Goal: Task Accomplishment & Management: Complete application form

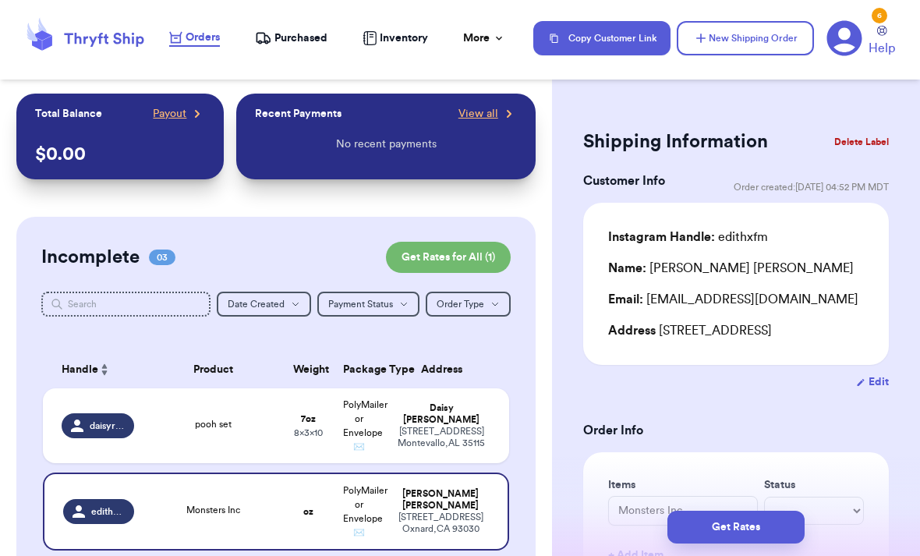
scroll to position [11, 0]
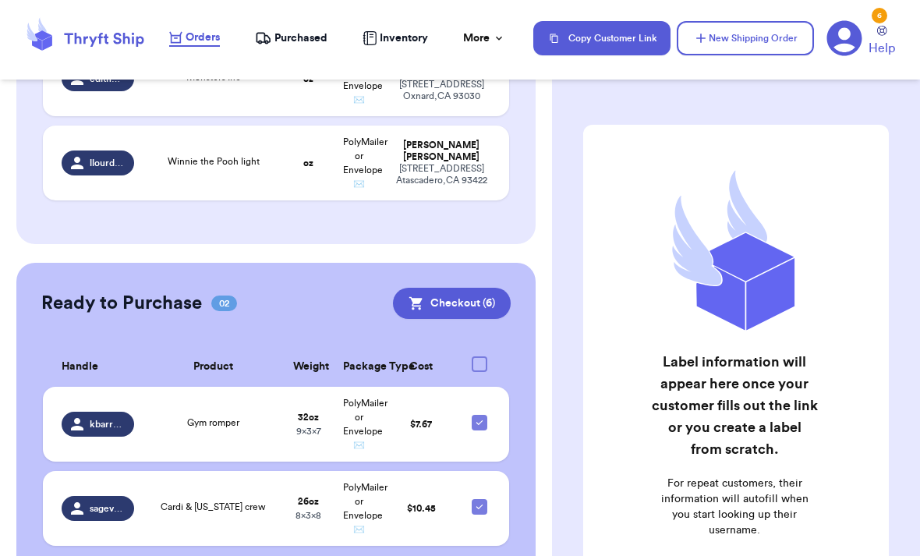
scroll to position [430, 0]
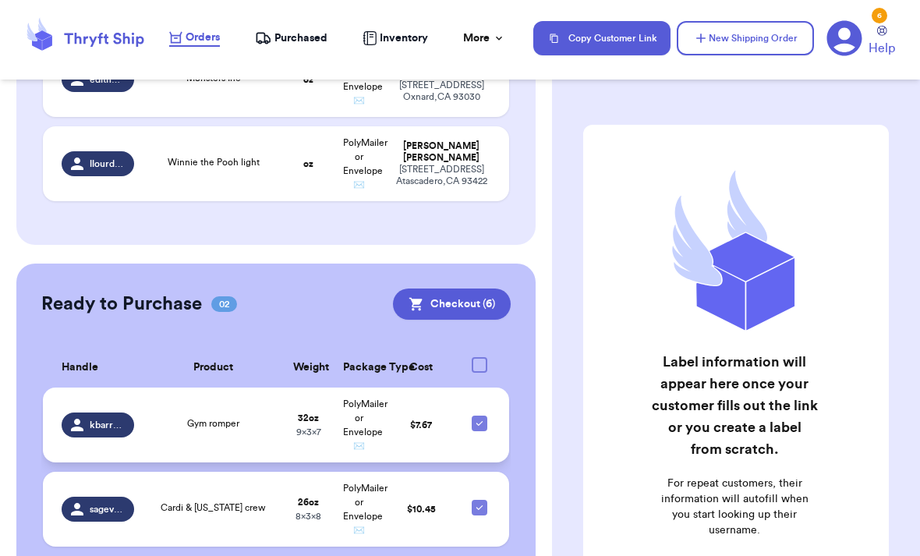
click at [484, 417] on icon at bounding box center [479, 423] width 12 height 12
click at [480, 415] on input "checkbox" at bounding box center [479, 415] width 1 height 1
checkbox input "false"
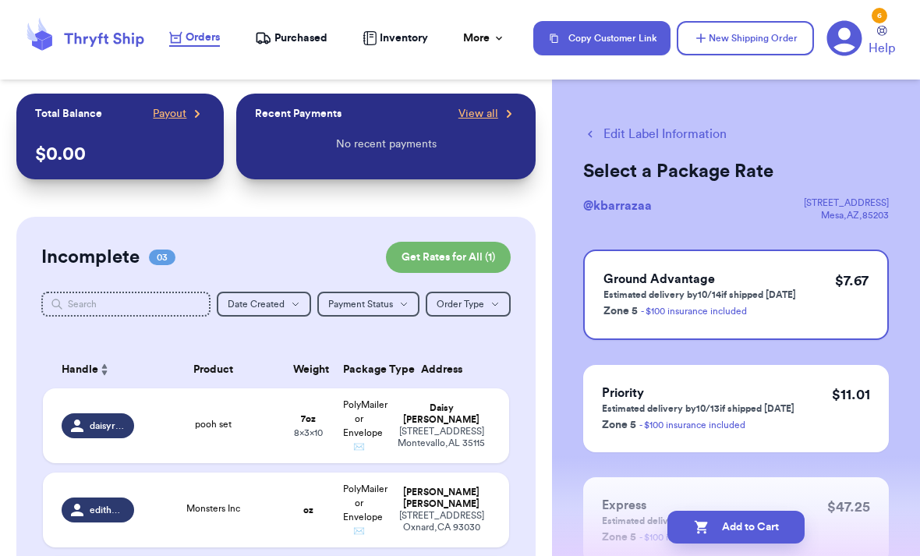
scroll to position [0, 0]
click at [883, 30] on icon at bounding box center [882, 31] width 10 height 10
click at [879, 9] on div "6" at bounding box center [880, 16] width 16 height 16
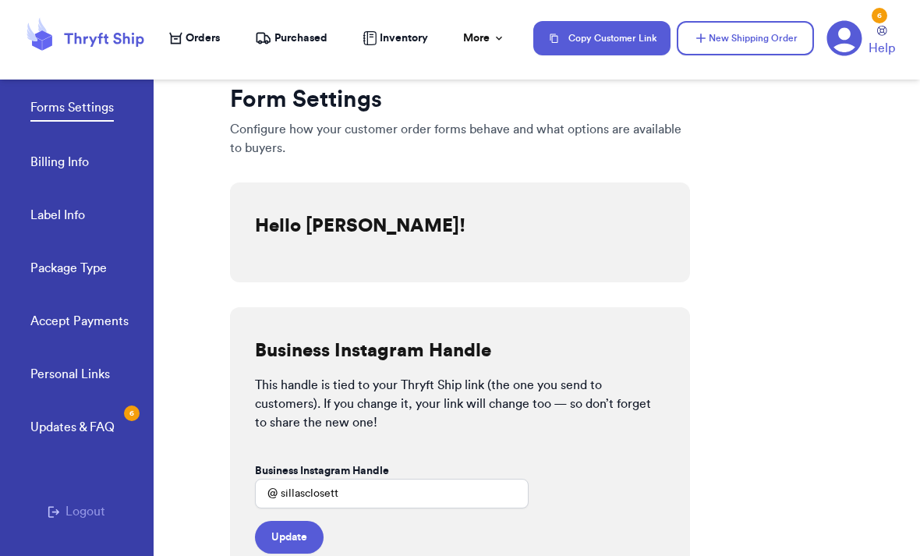
click at [113, 418] on div "Updates & FAQ 6" at bounding box center [72, 427] width 84 height 19
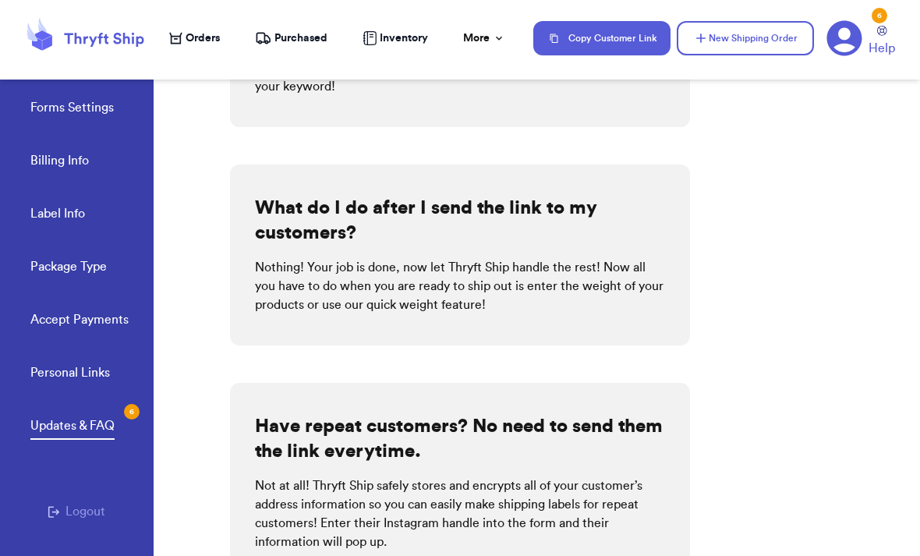
scroll to position [532, 0]
click at [211, 58] on nav "Orders Purchased Inventory More Stats Completed Orders Payments Payouts Copy Cu…" at bounding box center [537, 37] width 767 height 51
click at [213, 32] on span "Orders" at bounding box center [203, 38] width 34 height 16
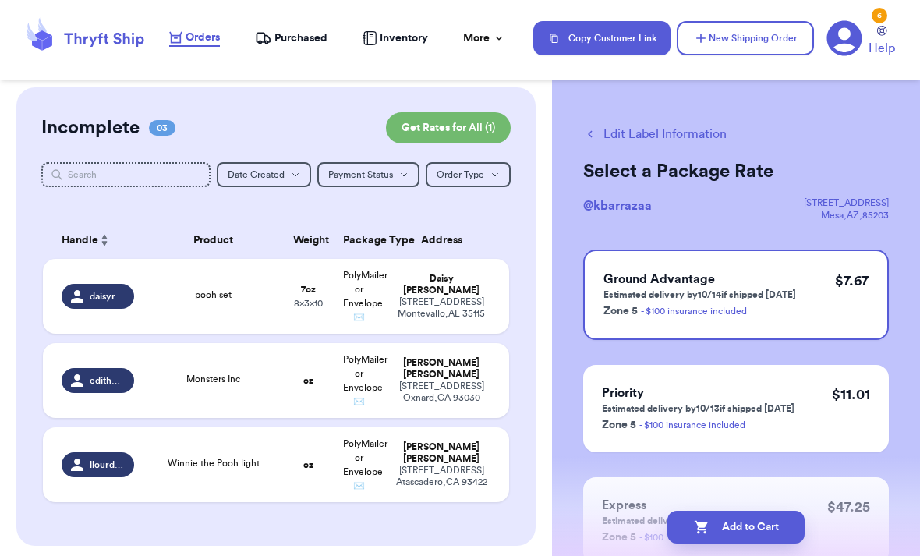
scroll to position [128, 0]
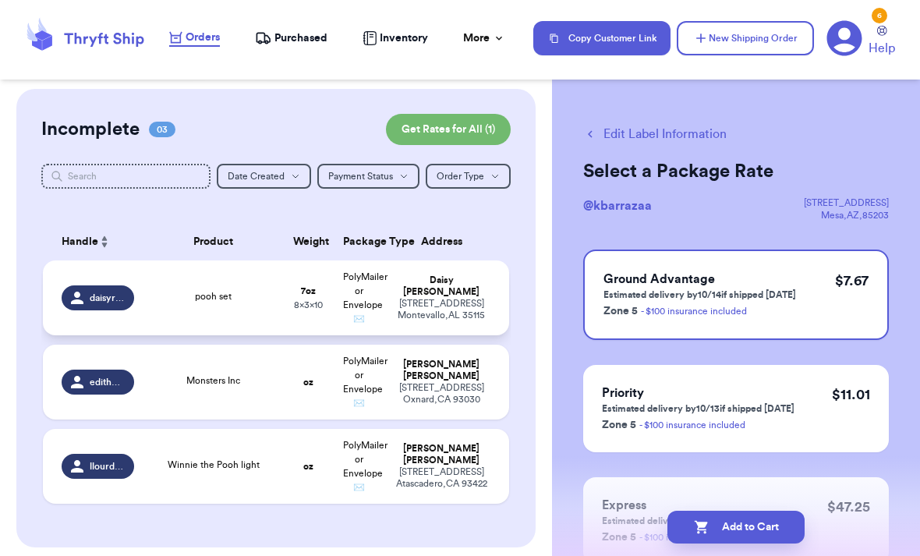
click at [492, 315] on td "[PERSON_NAME] [STREET_ADDRESS]" at bounding box center [447, 297] width 126 height 75
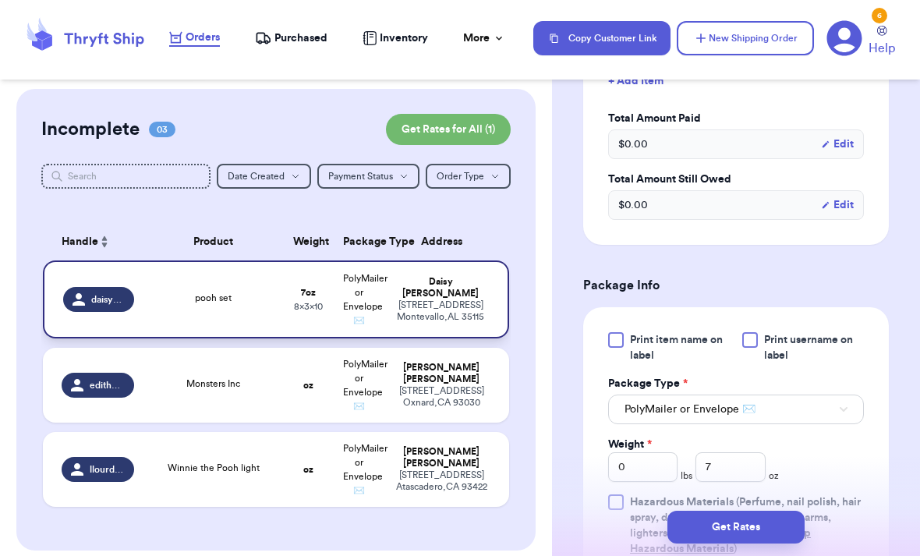
scroll to position [494, 0]
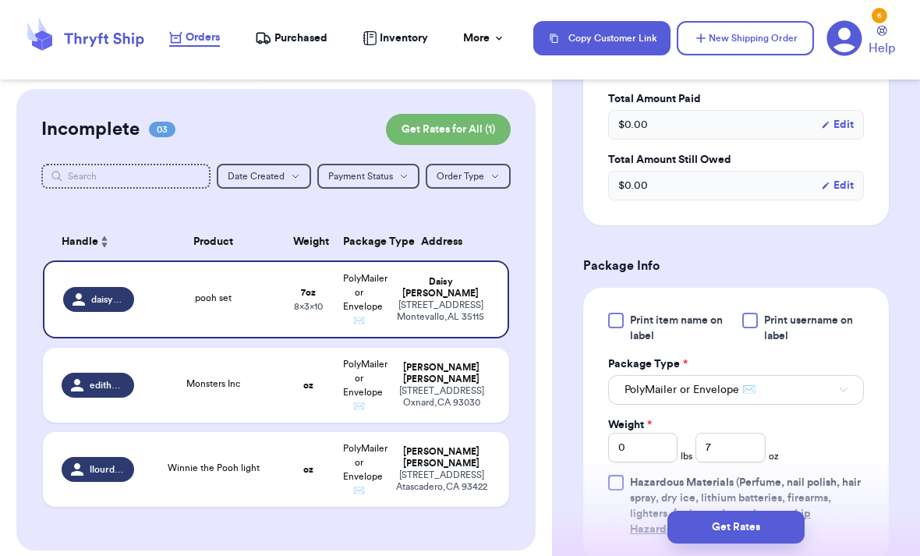
click at [768, 554] on div "Get Rates" at bounding box center [736, 527] width 368 height 58
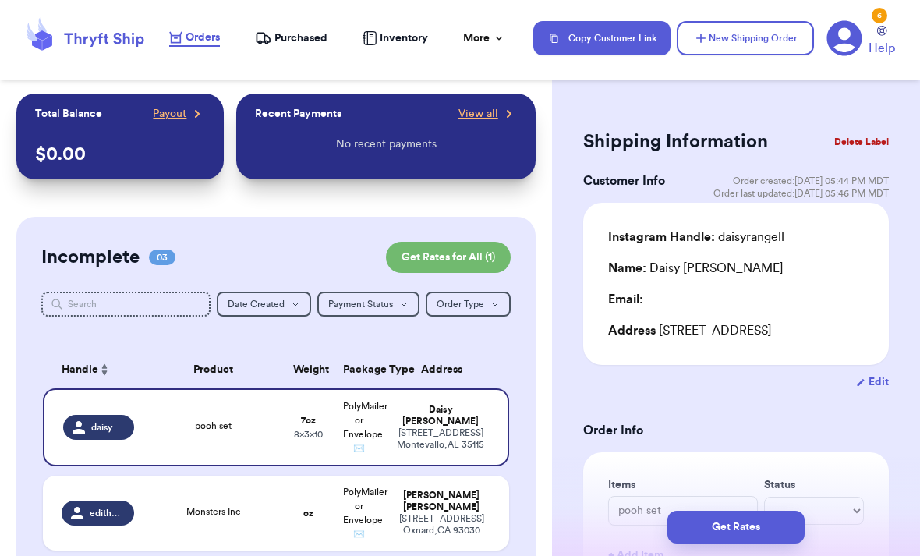
scroll to position [0, 0]
click at [864, 193] on span "Order last updated: [DATE] 05:46 PM MDT" at bounding box center [801, 193] width 175 height 12
click at [874, 197] on span "Order last updated: [DATE] 05:46 PM MDT" at bounding box center [801, 193] width 175 height 12
click at [876, 194] on span "Order last updated: [DATE] 05:46 PM MDT" at bounding box center [801, 193] width 175 height 12
click at [870, 197] on span "Order last updated: [DATE] 05:46 PM MDT" at bounding box center [801, 193] width 175 height 12
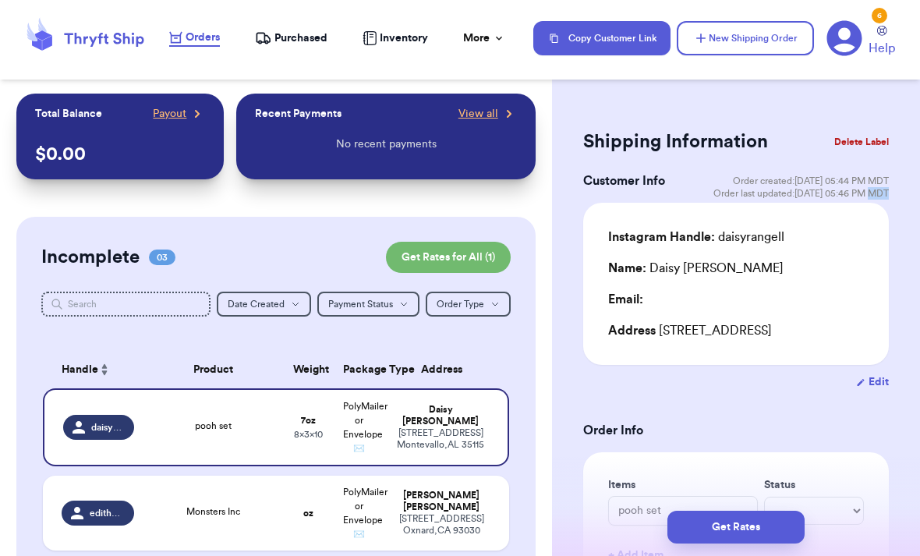
click at [850, 213] on div "Instagram Handle: daisyrangell Name: [PERSON_NAME] Email: Address [STREET_ADDRE…" at bounding box center [736, 284] width 306 height 162
click at [809, 226] on div "Instagram Handle: daisyrangell Name: [PERSON_NAME] Email: Address [STREET_ADDRE…" at bounding box center [736, 284] width 306 height 162
click at [851, 194] on span "Order last updated: [DATE] 05:46 PM MDT" at bounding box center [801, 193] width 175 height 12
click at [853, 196] on span "Order last updated: [DATE] 05:46 PM MDT" at bounding box center [801, 193] width 175 height 12
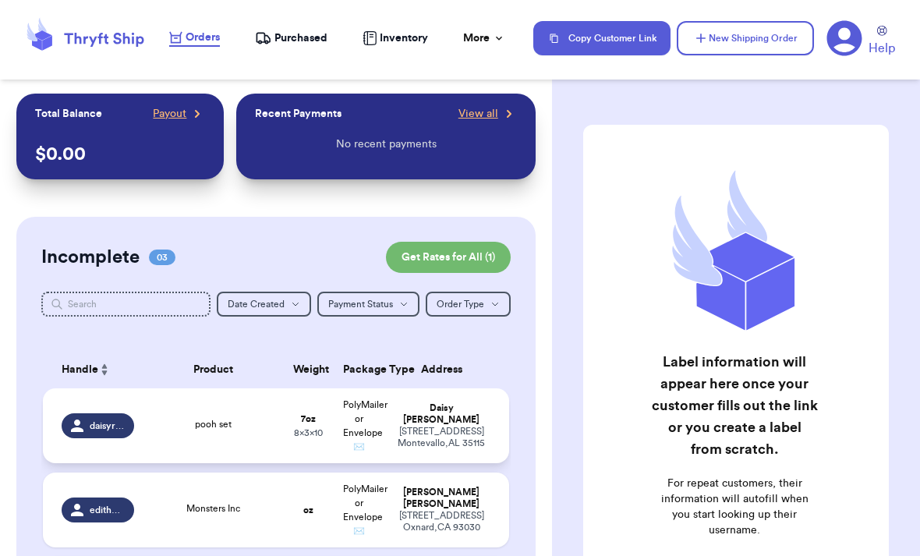
click at [480, 436] on div "5621 Highway 10 Montevallo , AL 35115" at bounding box center [441, 437] width 97 height 23
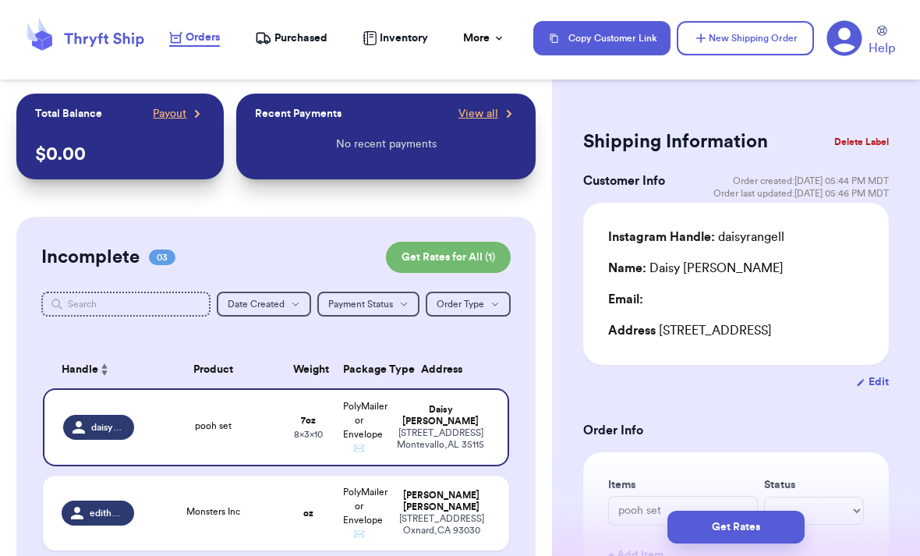
click at [855, 140] on button "Delete Label" at bounding box center [861, 142] width 67 height 34
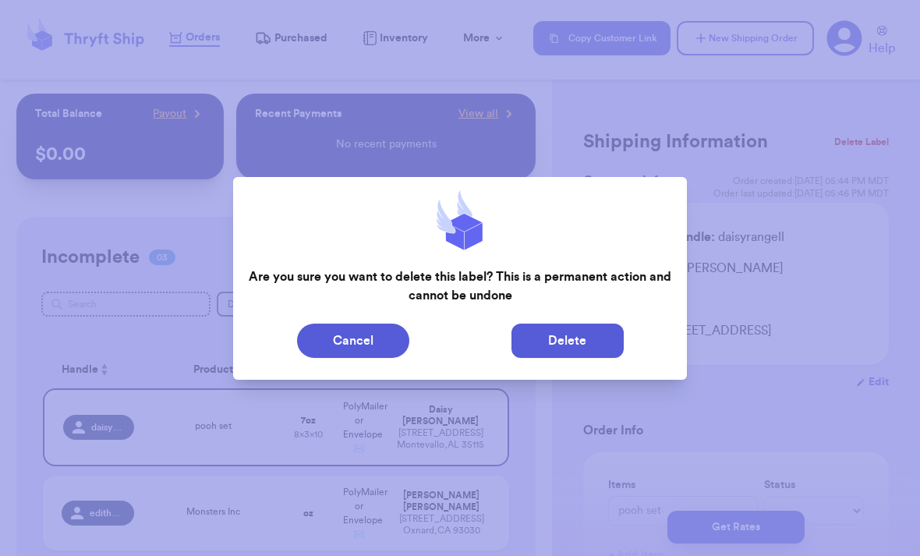
click at [565, 338] on button "Delete" at bounding box center [568, 341] width 112 height 34
type input "Monsters Inc"
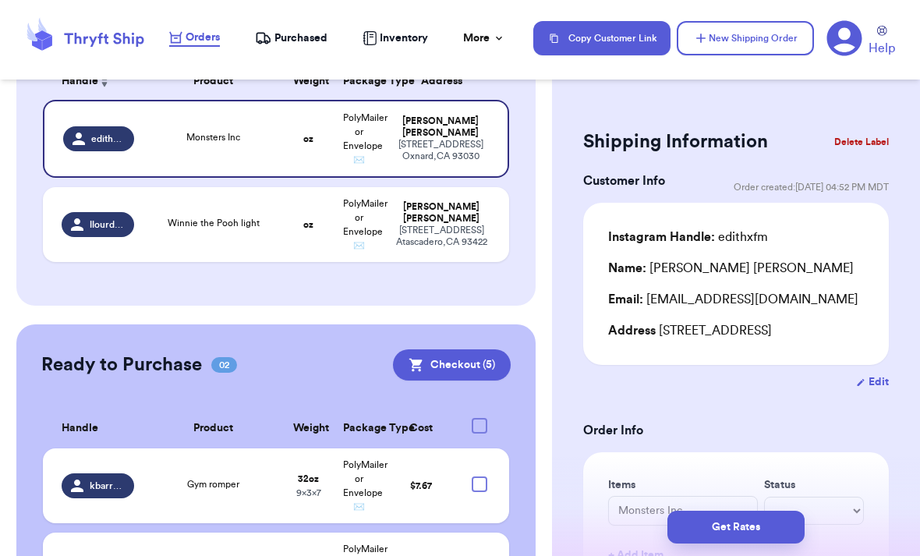
scroll to position [214, 0]
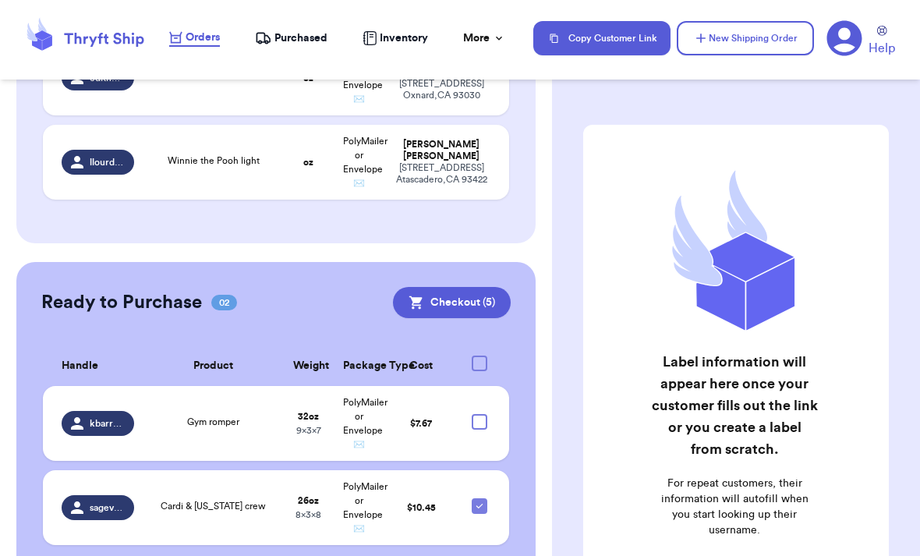
scroll to position [508, 0]
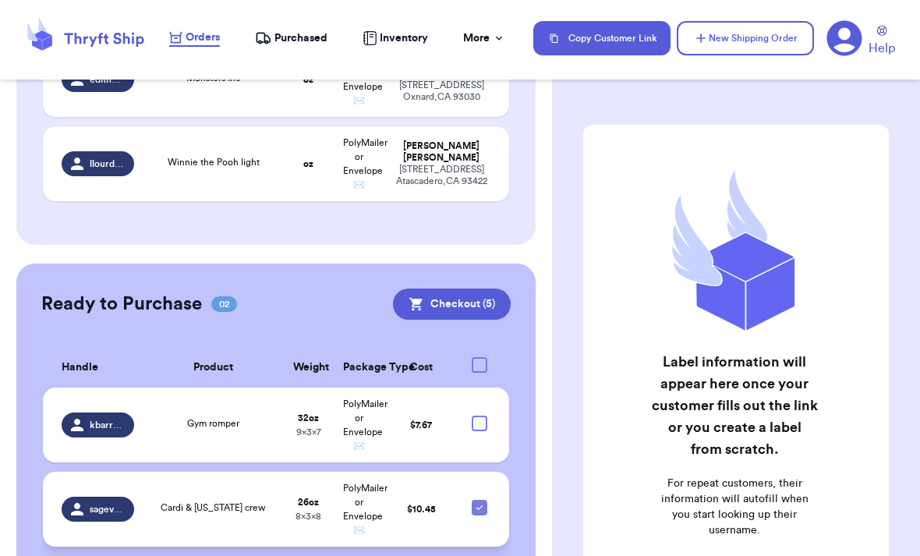
click at [480, 514] on icon at bounding box center [479, 507] width 12 height 12
click at [480, 500] on input "checkbox" at bounding box center [479, 499] width 1 height 1
checkbox input "false"
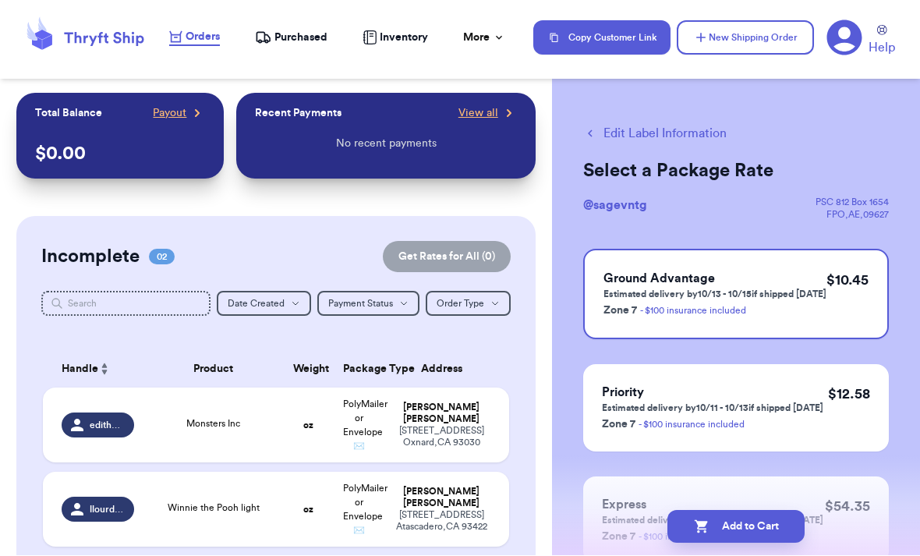
scroll to position [0, 0]
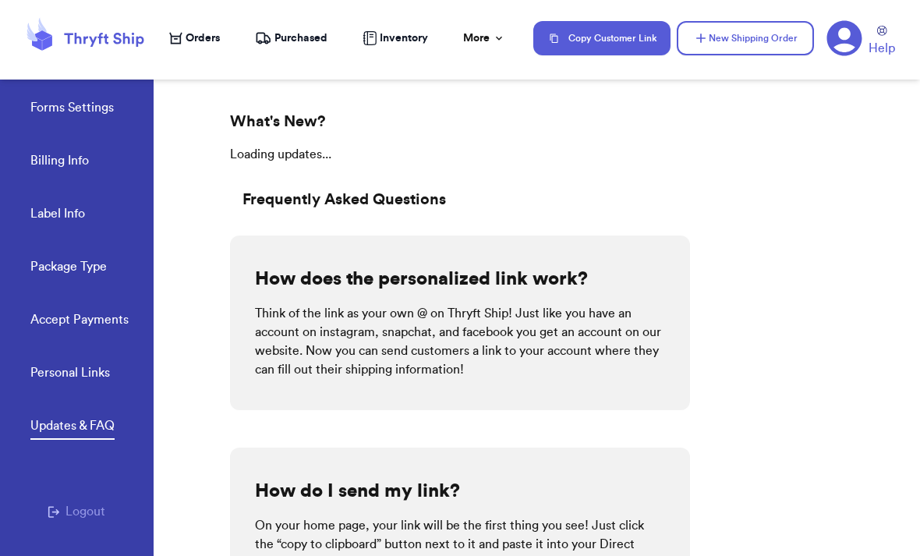
scroll to position [52, 0]
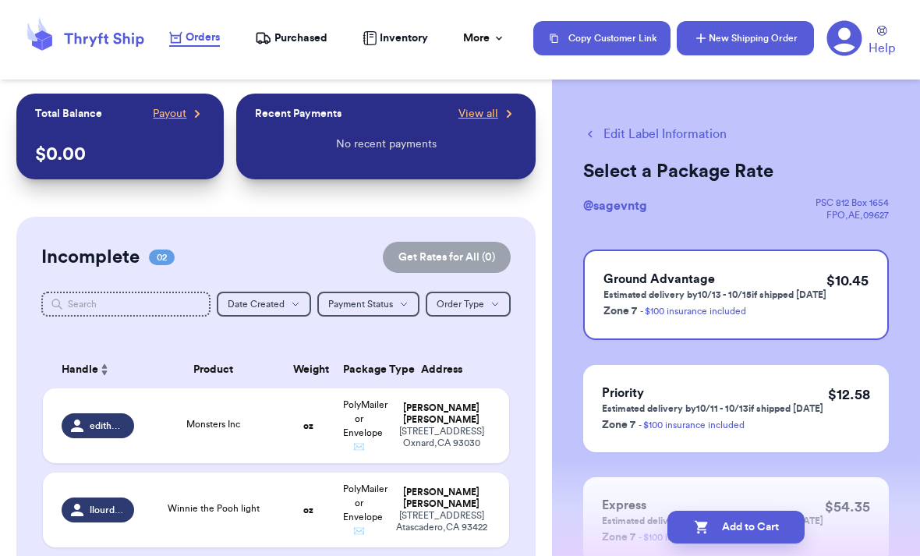
click at [764, 54] on button "New Shipping Order" at bounding box center [745, 38] width 137 height 34
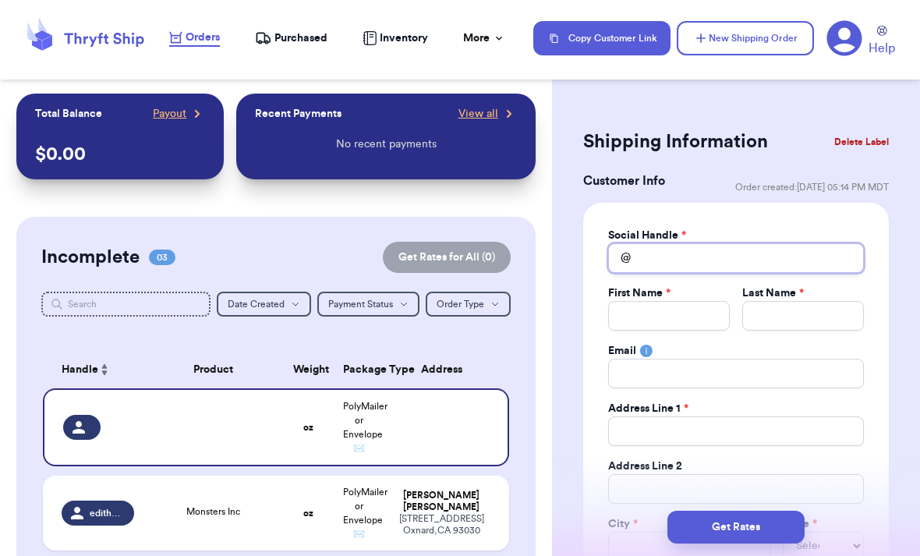
click at [795, 265] on input "Total Amount Paid" at bounding box center [736, 258] width 256 height 30
click at [770, 262] on input "Total Amount Paid" at bounding box center [736, 258] width 256 height 30
paste input "_.yvonnesclosett"
type input "_.yvonnesclosett"
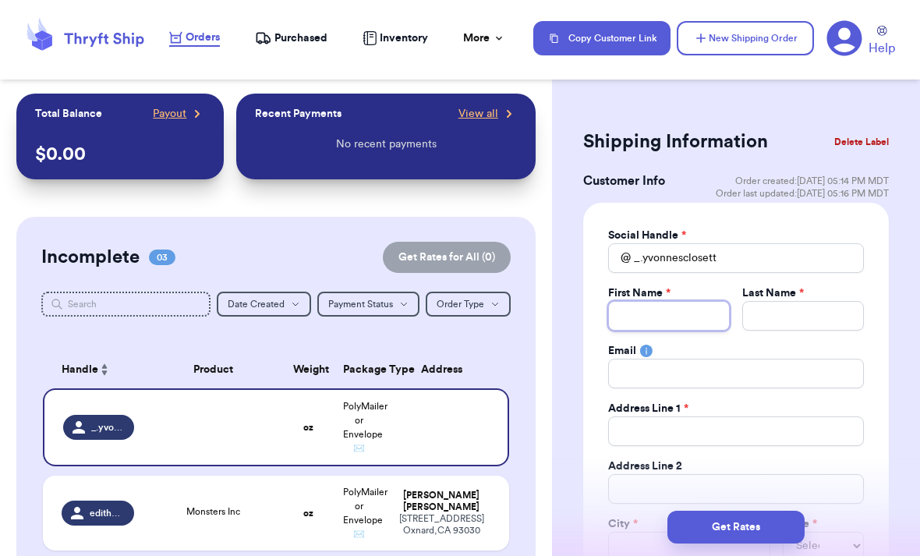
click at [694, 324] on input "Total Amount Paid" at bounding box center [669, 316] width 122 height 30
type input "Y"
type input "Yv"
type input "Yvo"
type input "Yvon"
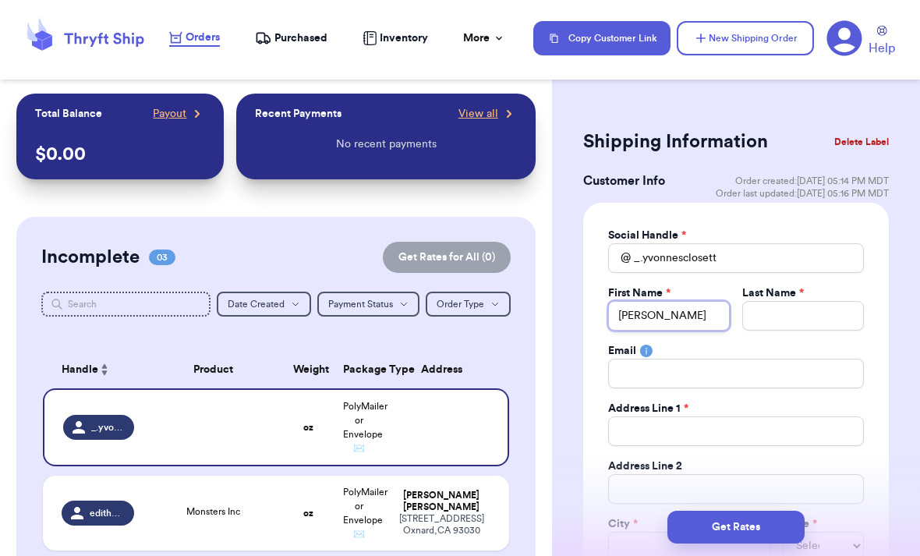
type input "Yvonn"
type input "Yvonne"
click at [783, 320] on input "Total Amount Paid" at bounding box center [803, 316] width 122 height 30
type input "R"
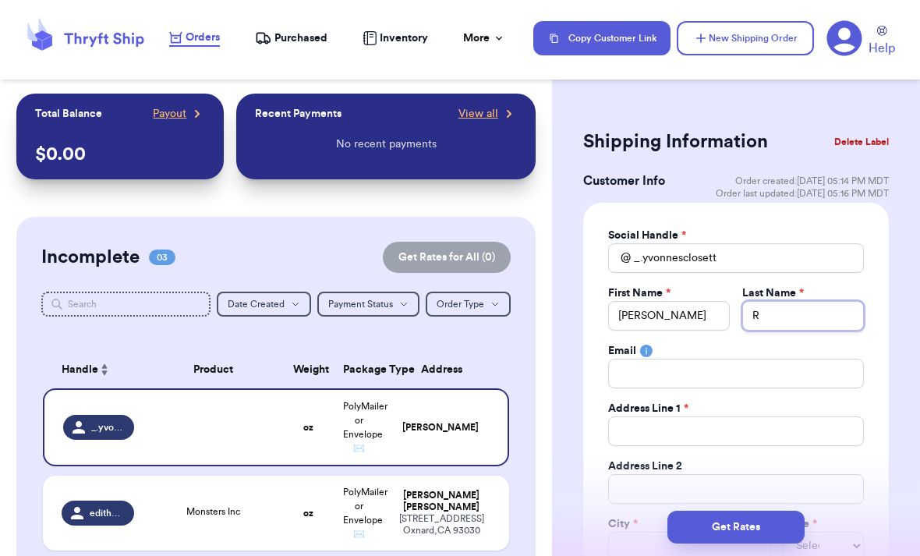
type input "RO"
type input "ROS"
type input "ROSE"
type input "ROS"
type input "RO"
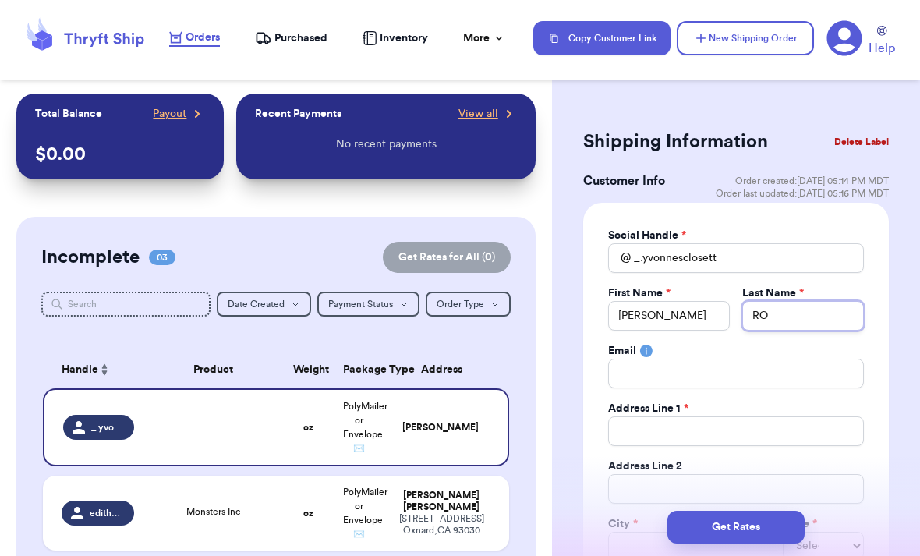
type input "R"
type input "Ro"
type input "Ros"
type input "Rose"
type input "Roset"
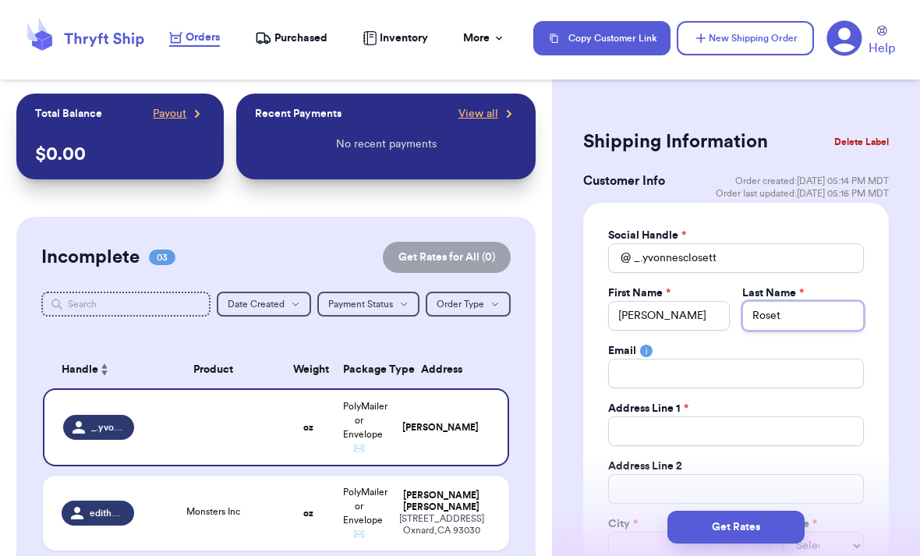
type input "Rosete"
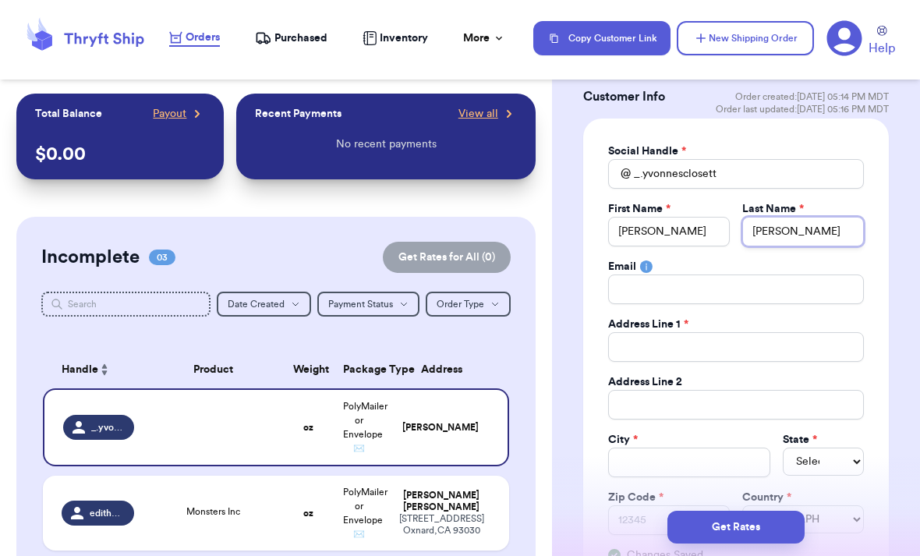
scroll to position [86, 0]
type input "Rosete"
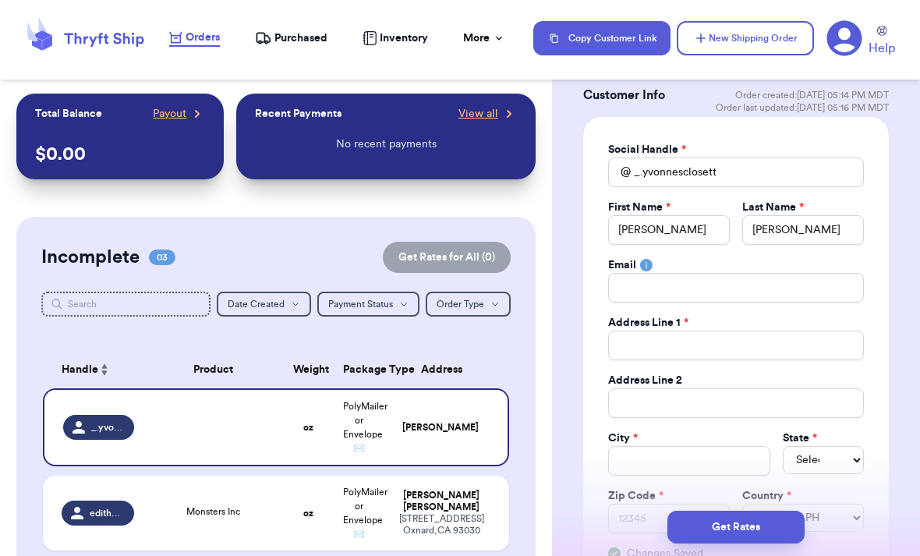
click at [701, 319] on div "Address Line 1 *" at bounding box center [736, 323] width 256 height 16
click at [732, 341] on input "Total Amount Paid" at bounding box center [736, 346] width 256 height 30
click at [737, 346] on input "Total Amount Paid" at bounding box center [736, 346] width 256 height 30
paste input "_.yvonnesclosett"
type input "_.yvonnesclosett"
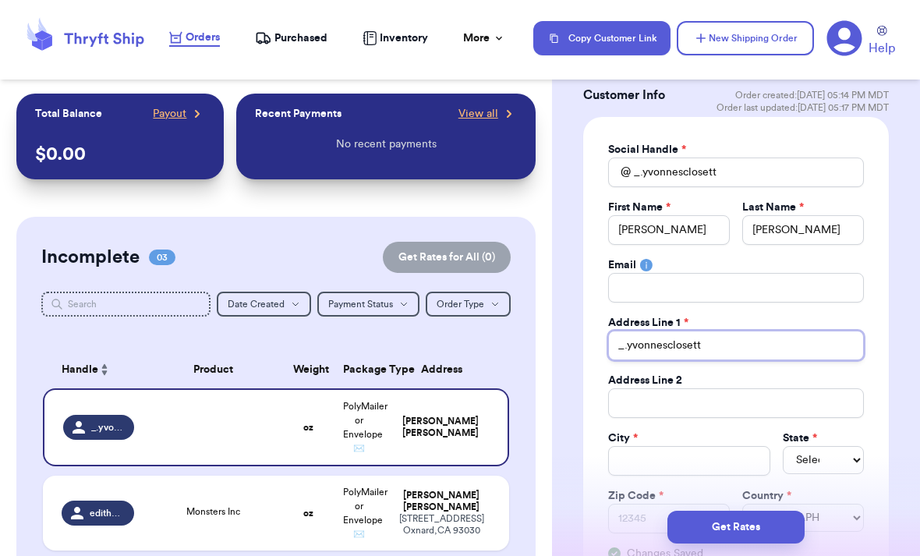
click at [746, 355] on input "_.yvonnesclosett" at bounding box center [736, 346] width 256 height 30
click at [745, 355] on input "_.yvonnesclosett" at bounding box center [736, 346] width 256 height 30
click at [749, 342] on input "_.yvonnesclosett" at bounding box center [736, 346] width 256 height 30
type input "_."
type input "_"
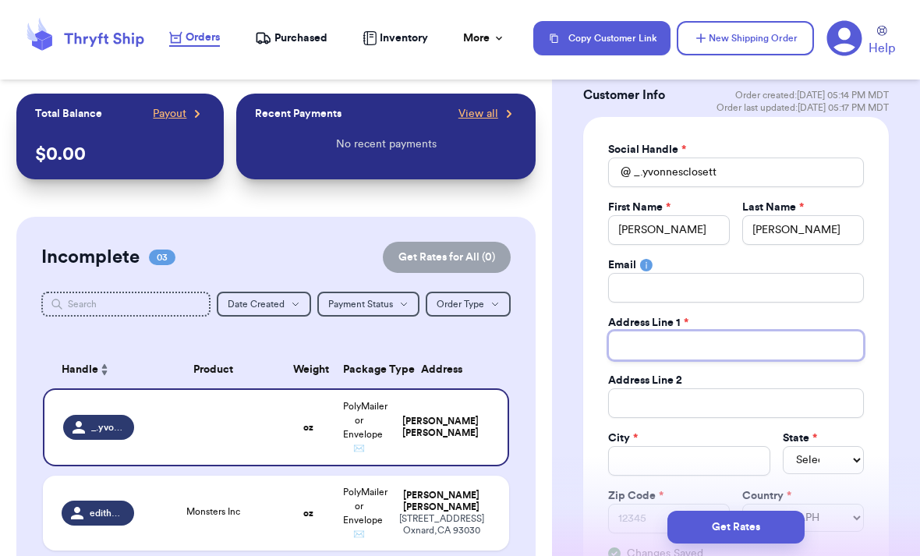
click at [702, 357] on input "Total Amount Paid" at bounding box center [736, 346] width 256 height 30
paste input "561 lakeview rd"
type input "561 lakeview rd"
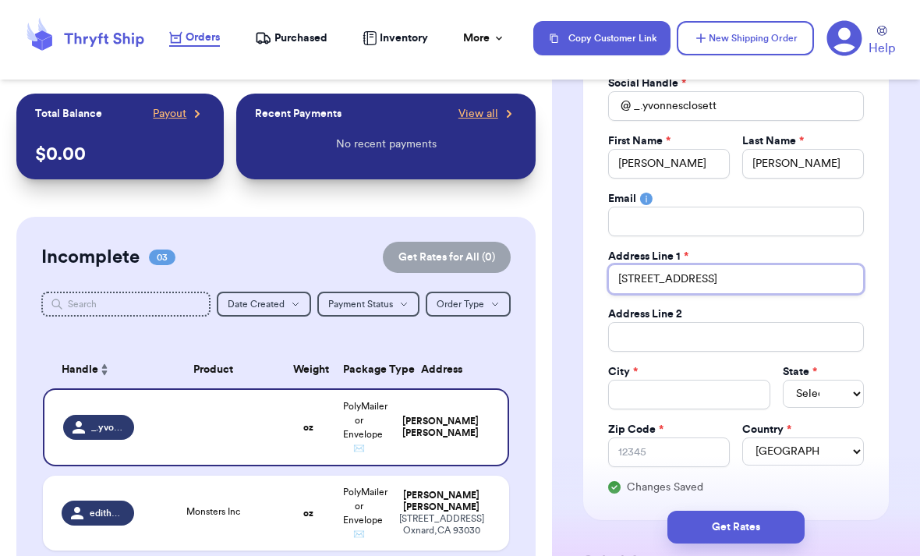
scroll to position [172, 0]
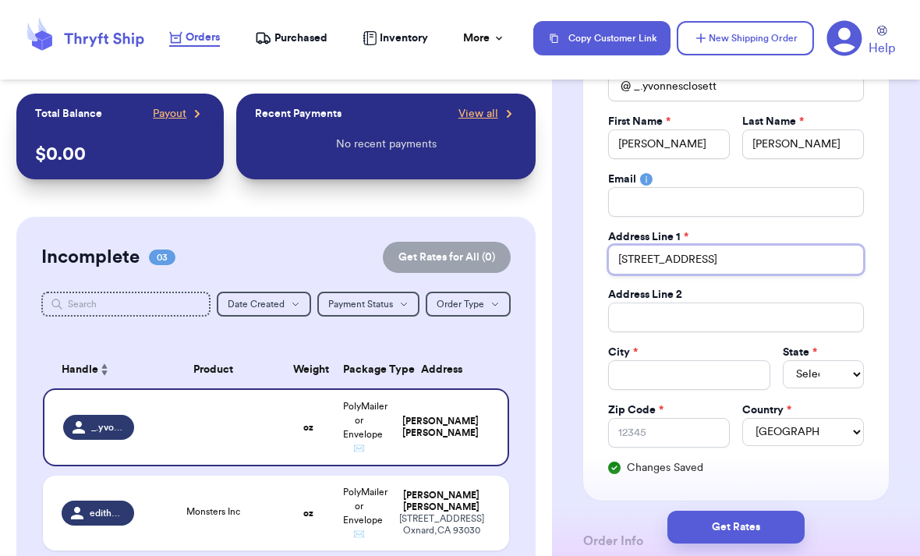
type input "561 lakeview rd"
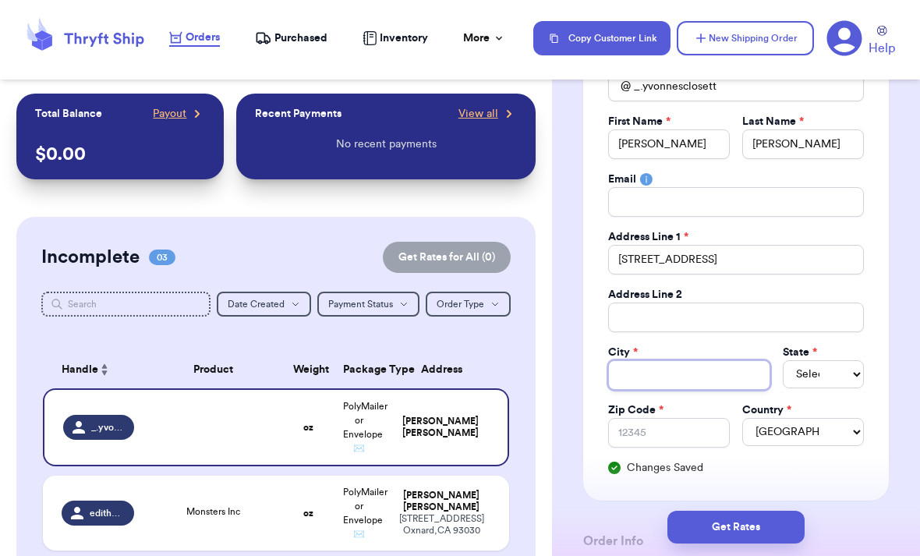
click at [714, 363] on input "Total Amount Paid" at bounding box center [689, 375] width 162 height 30
type input "W"
type input "Wa"
type input "Wat"
type input "Wate"
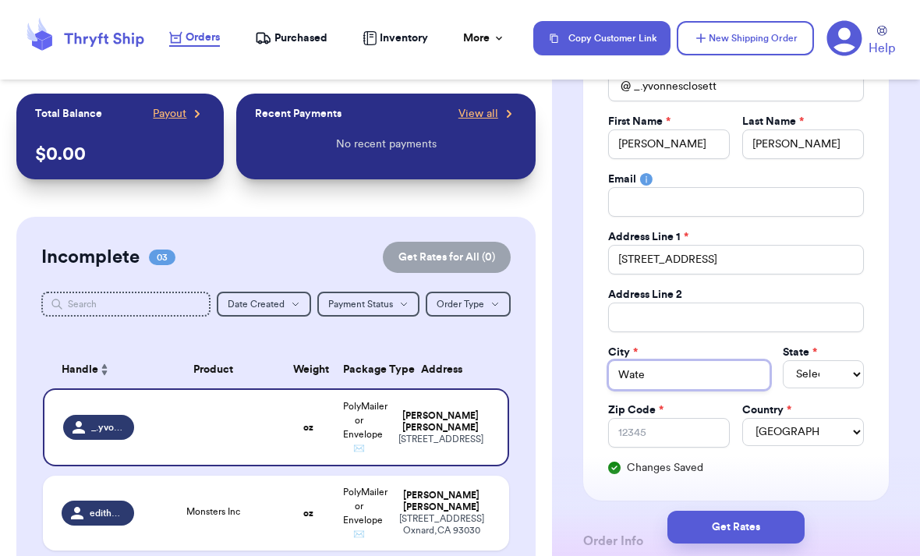
type input "Water"
type input "Wate"
type input "Wat"
type input "Wa"
type input "Wat"
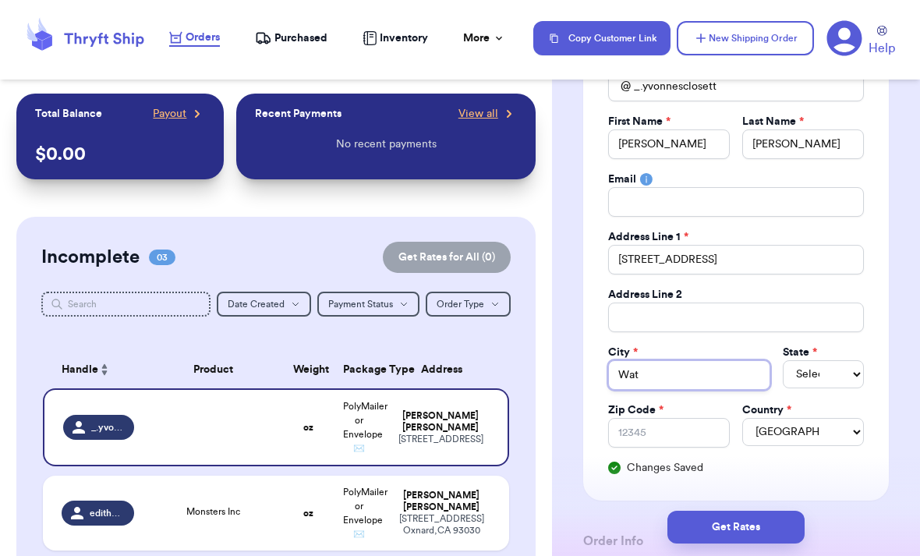
type input "Wats"
type input "Watso"
type input "Watson"
type input "Watsonv"
type input "Watsonvi"
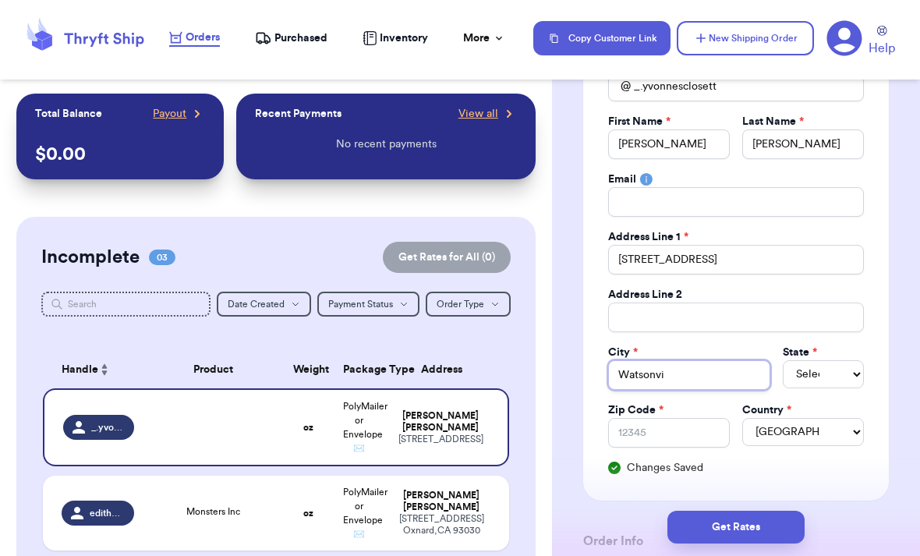
type input "Watsonvil"
type input "Watsonvill"
type input "Watsonville"
click at [835, 366] on select "Select AL AK AZ AR CA CO CT DE DC FL GA HI ID IL IN IA KS KY LA ME MD MA MI MN …" at bounding box center [823, 374] width 81 height 28
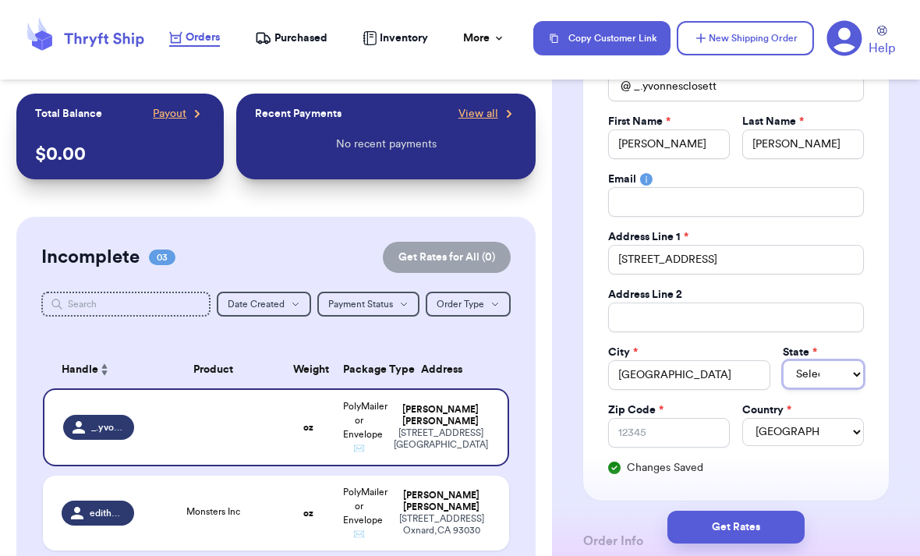
select select "CA"
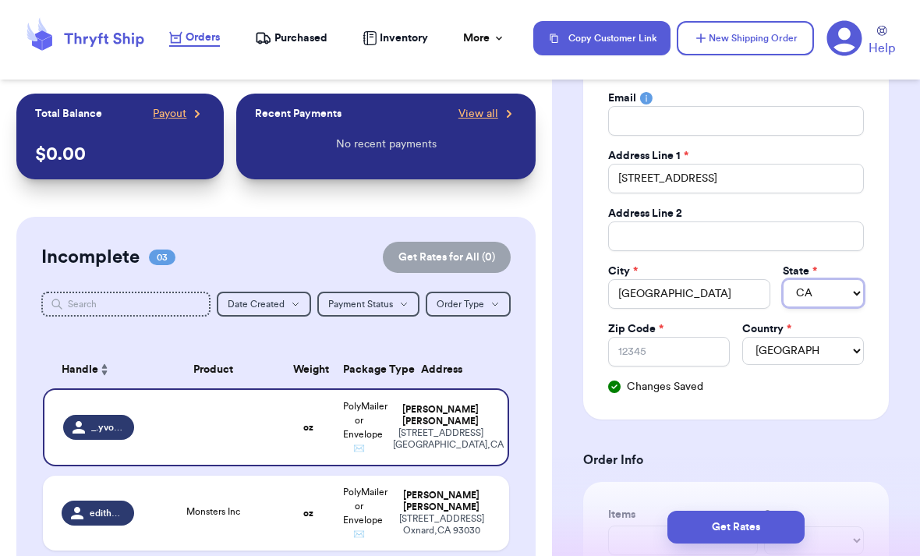
scroll to position [260, 0]
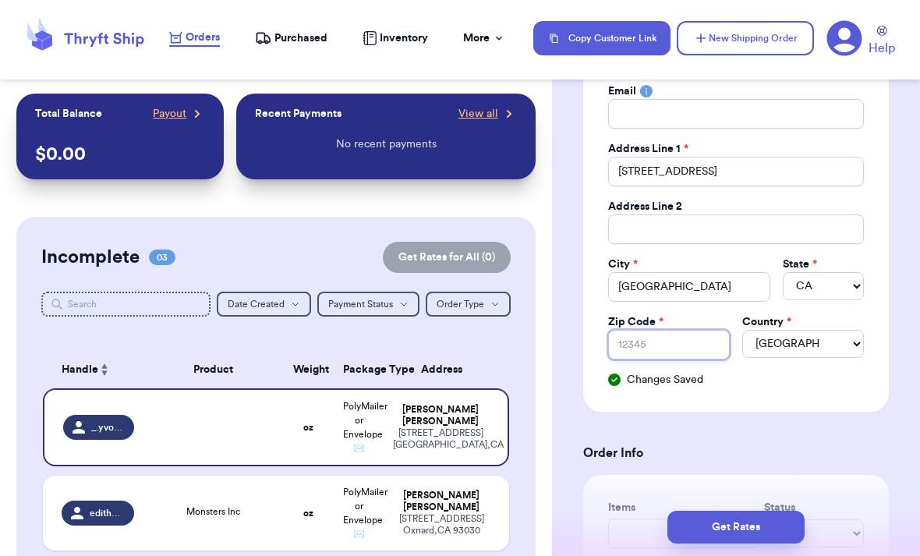
click at [699, 342] on input "Zip Code *" at bounding box center [669, 345] width 122 height 30
type input "9"
type input "95"
type input "950"
type input "9507"
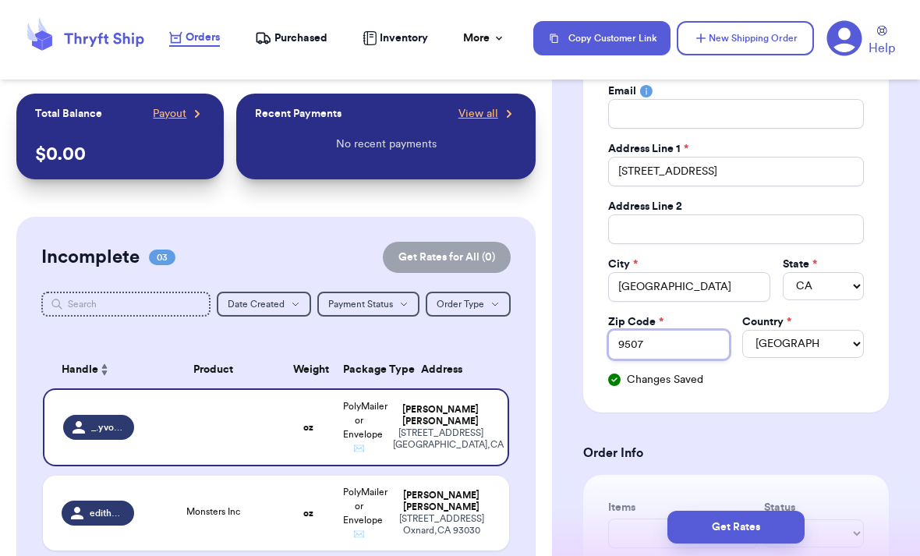
type input "95076"
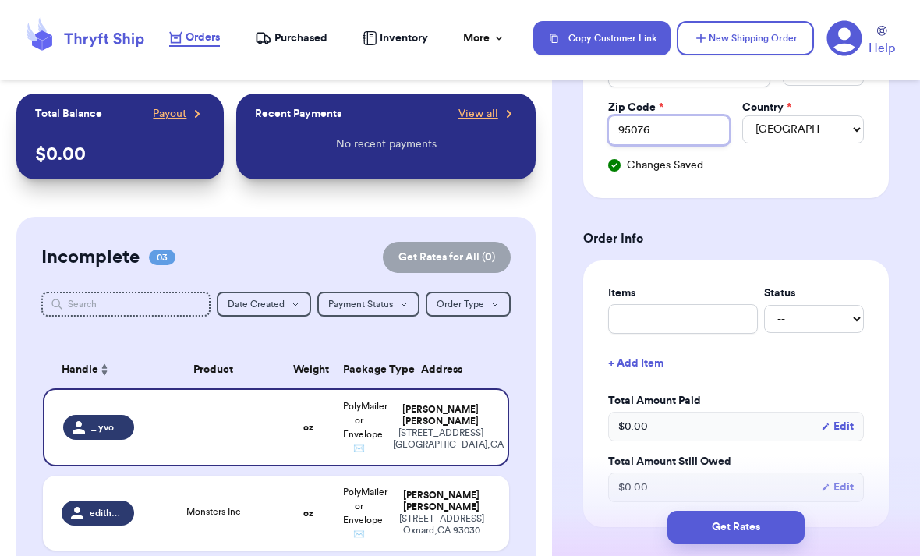
scroll to position [483, 0]
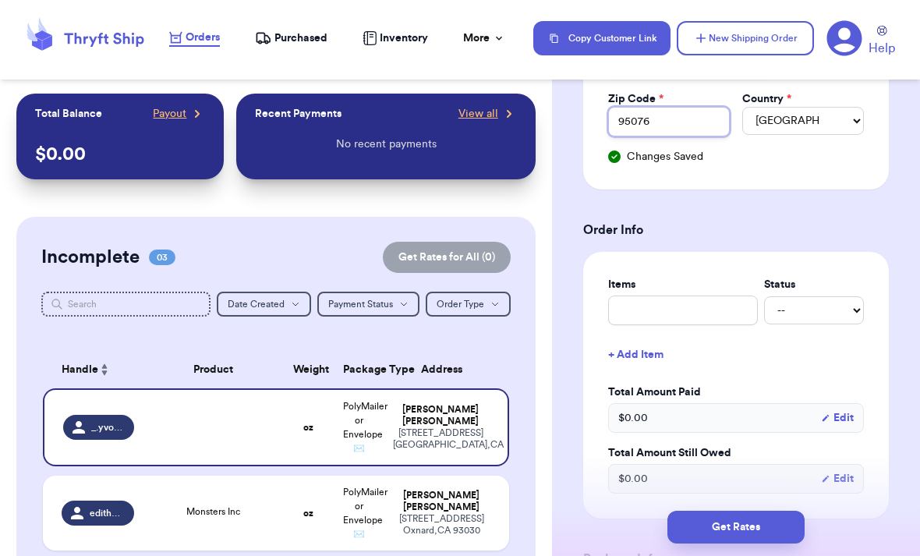
type input "95076"
click at [711, 319] on div "Items Status -- Paid Owes + Add Item Total Amount Paid $ 0.00 Edit Total Amount…" at bounding box center [736, 385] width 256 height 217
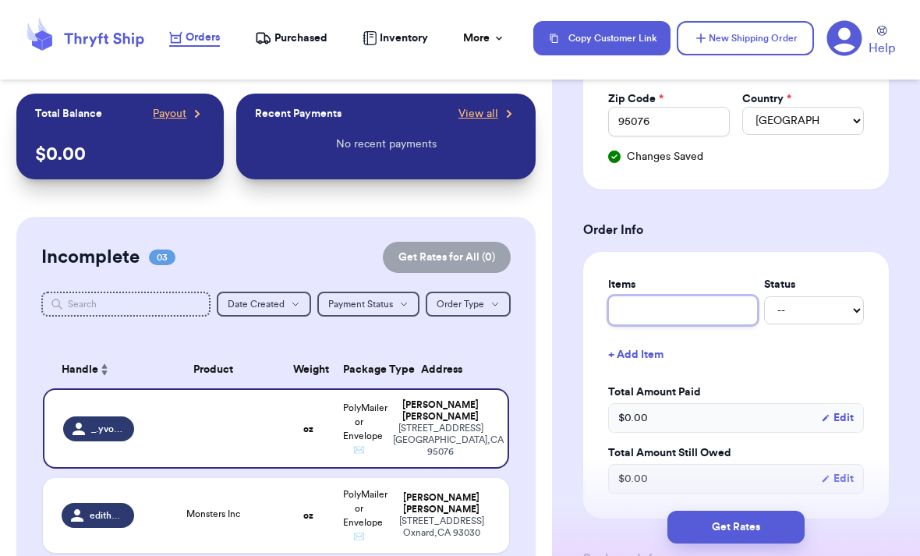
click at [685, 314] on input "text" at bounding box center [683, 311] width 150 height 30
type input "P"
type input "Po"
type input "Poo"
type input "Pooh"
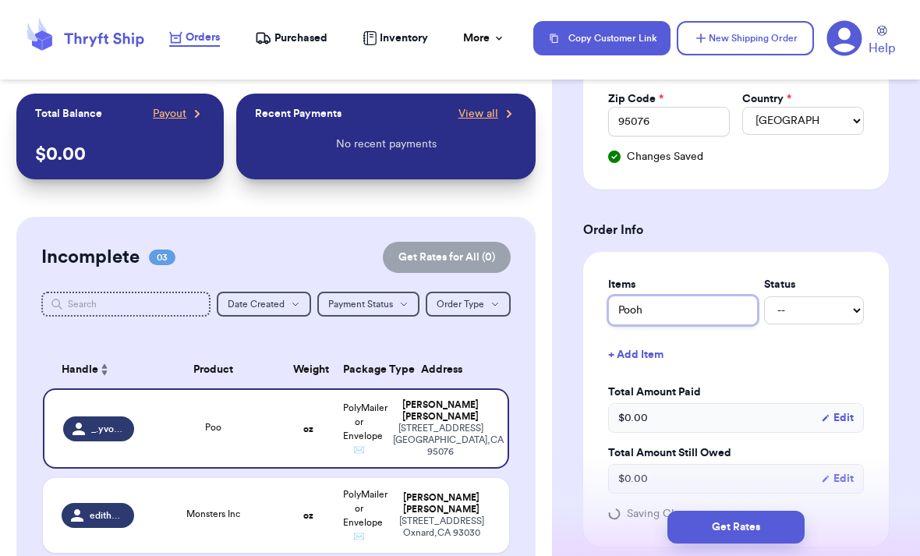
type input "Pooh"
type input "Pooh V"
type input "Pooh VW"
type input "Pooh VWL"
type input "Pooh VW"
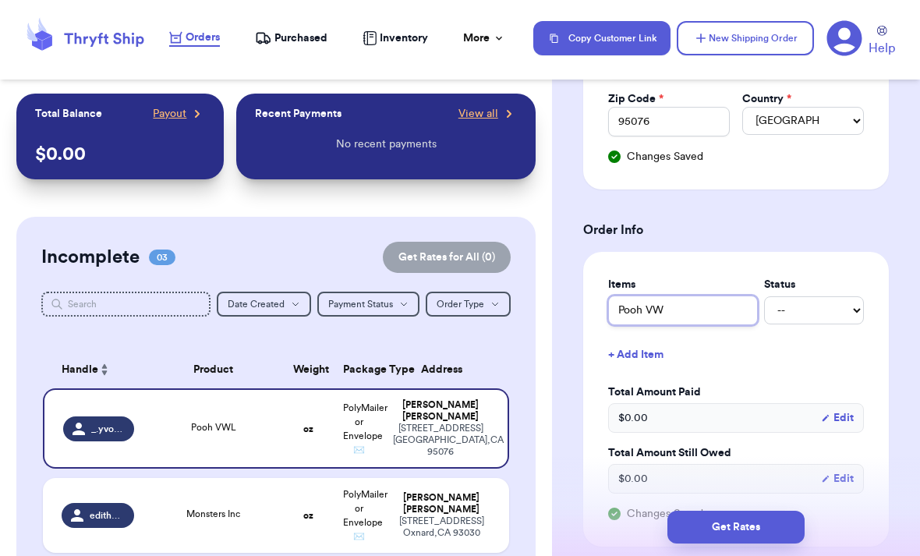
type input "Pooh V"
type input "Pooh Ve"
type input "Pooh Vel"
type input "Pooh Velp"
type input "Pooh Vel"
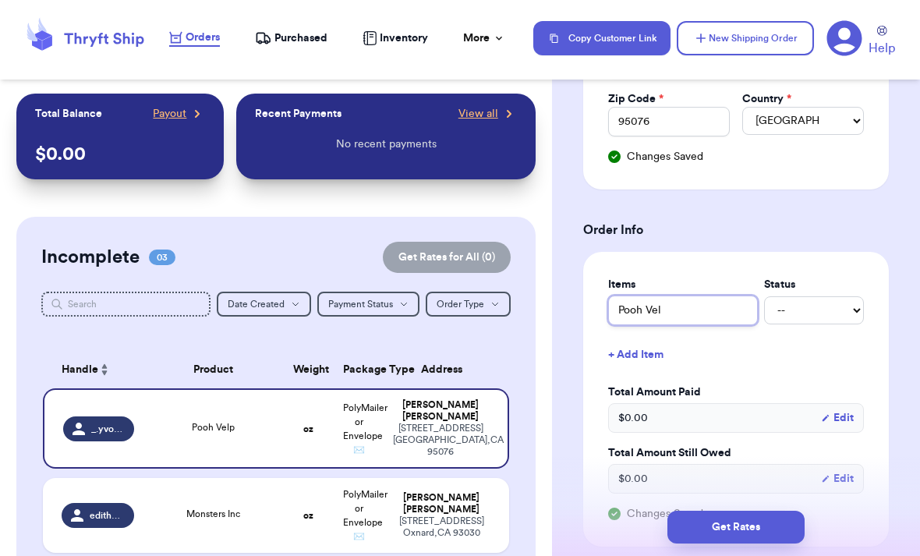
type input "Pooh Velo"
type input "Pooh Velou"
type input "Pooh Velour"
type input "Pooh Velour S"
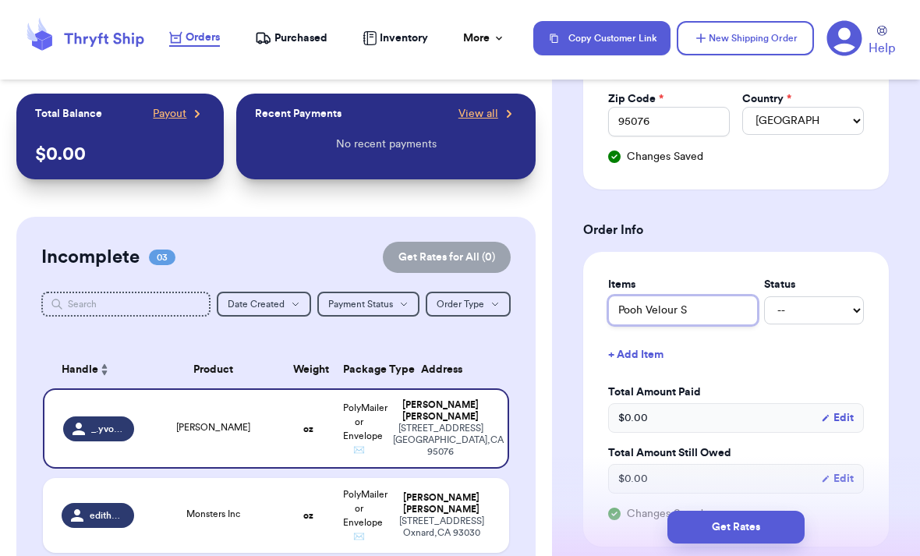
type input "Pooh Velour Se"
type input "Pooh Velour Set"
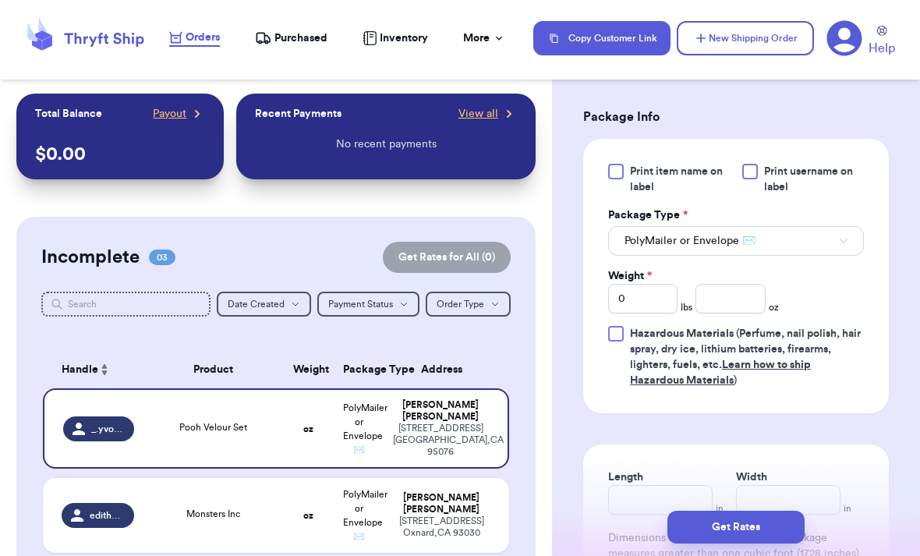
scroll to position [955, 0]
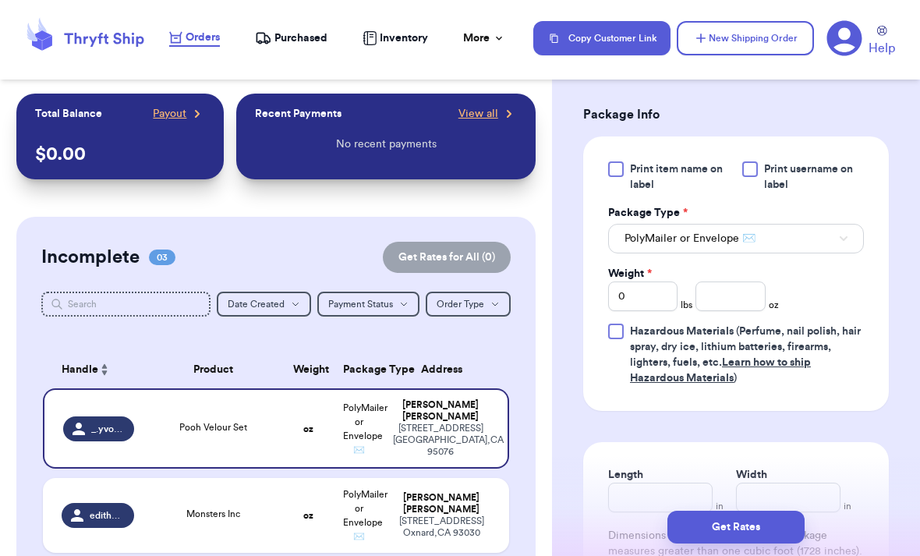
type input "Pooh Velour Set"
click at [735, 299] on input "number" at bounding box center [730, 297] width 69 height 30
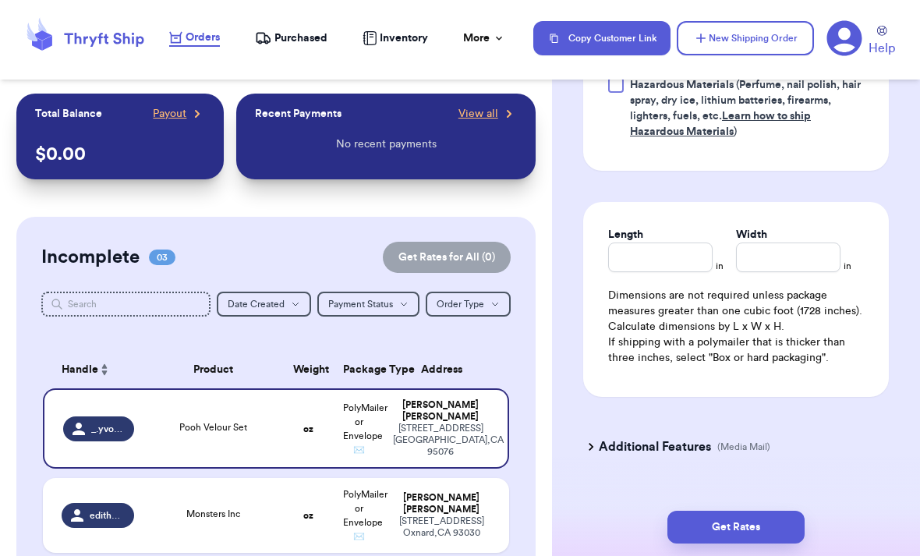
scroll to position [1202, 0]
type input "7"
click at [680, 257] on input "Length" at bounding box center [660, 257] width 104 height 30
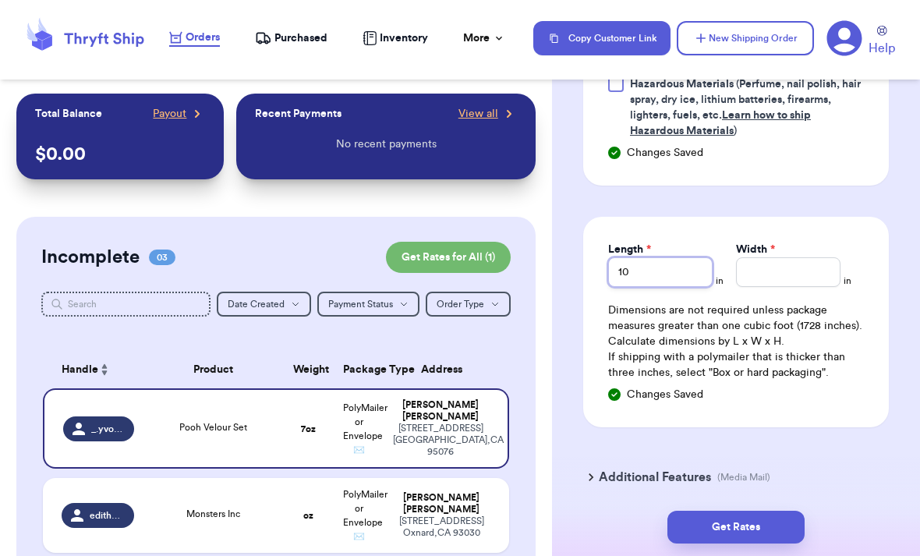
type input "10"
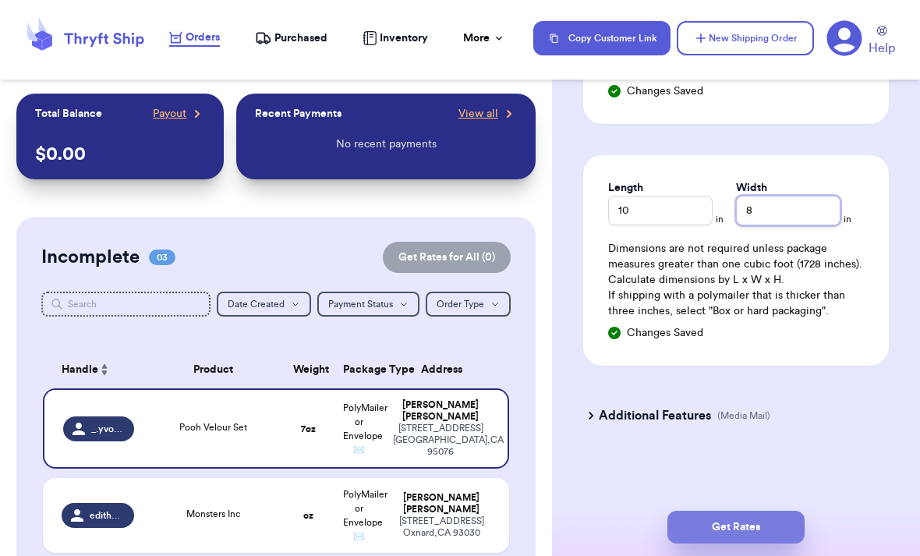
type input "8"
click at [800, 511] on button "Get Rates" at bounding box center [736, 527] width 137 height 33
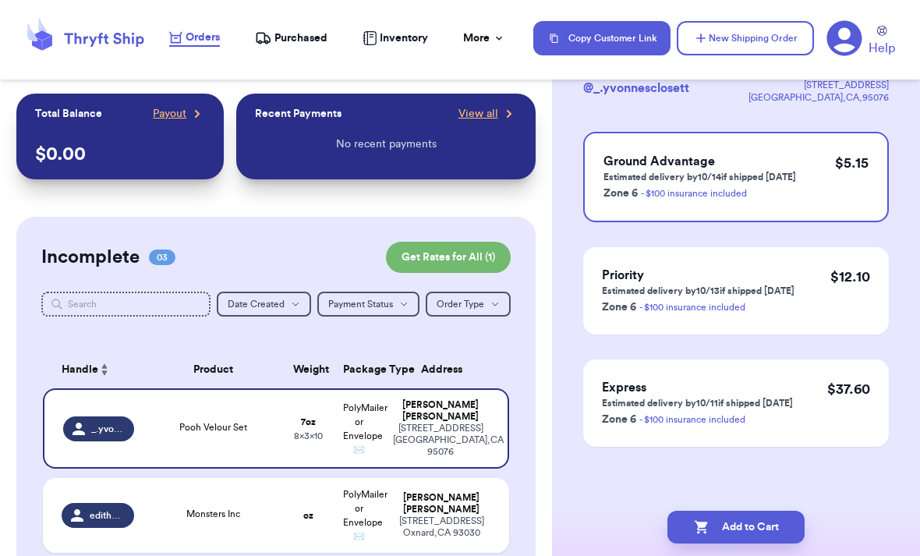
scroll to position [0, 0]
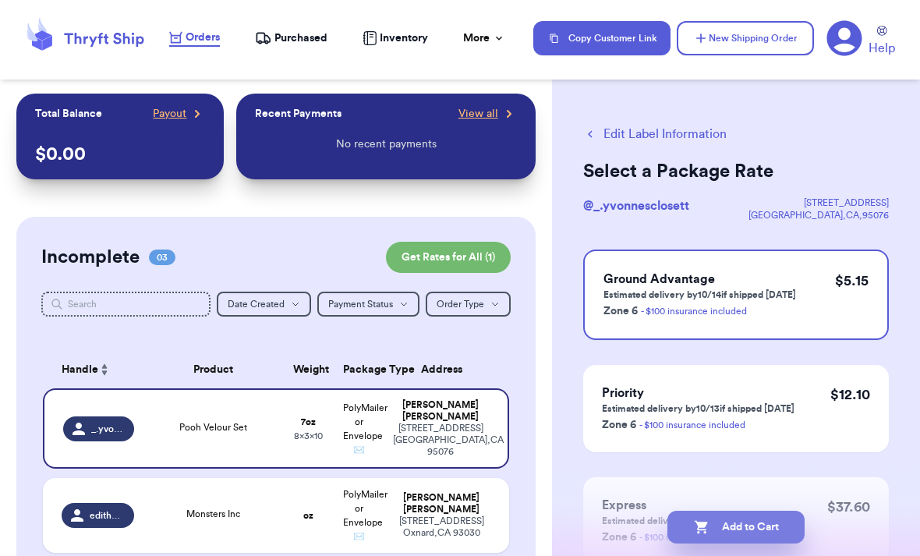
click at [781, 511] on button "Add to Cart" at bounding box center [736, 527] width 137 height 33
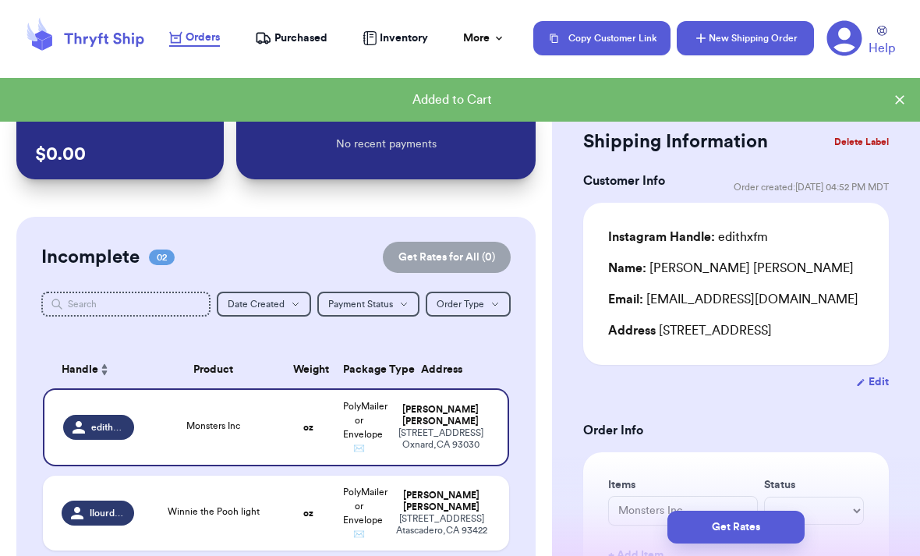
click at [760, 44] on button "New Shipping Order" at bounding box center [745, 38] width 137 height 34
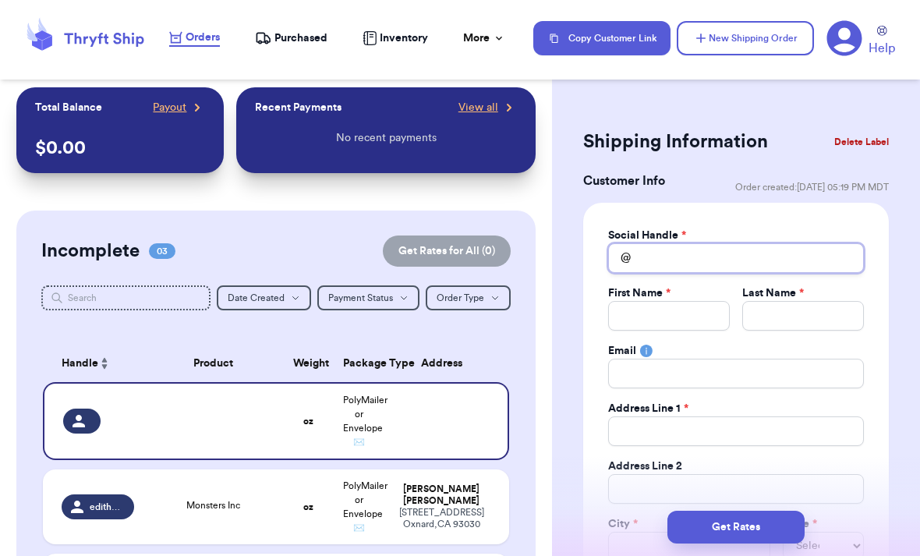
click at [756, 244] on input "Total Amount Paid" at bounding box center [736, 258] width 256 height 30
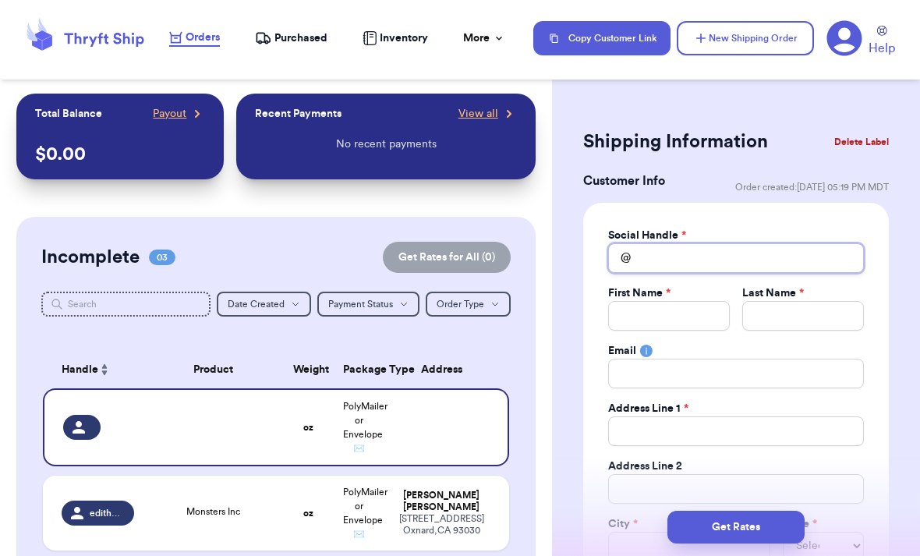
type input "E"
type input "Er"
type input "E"
type input "ER"
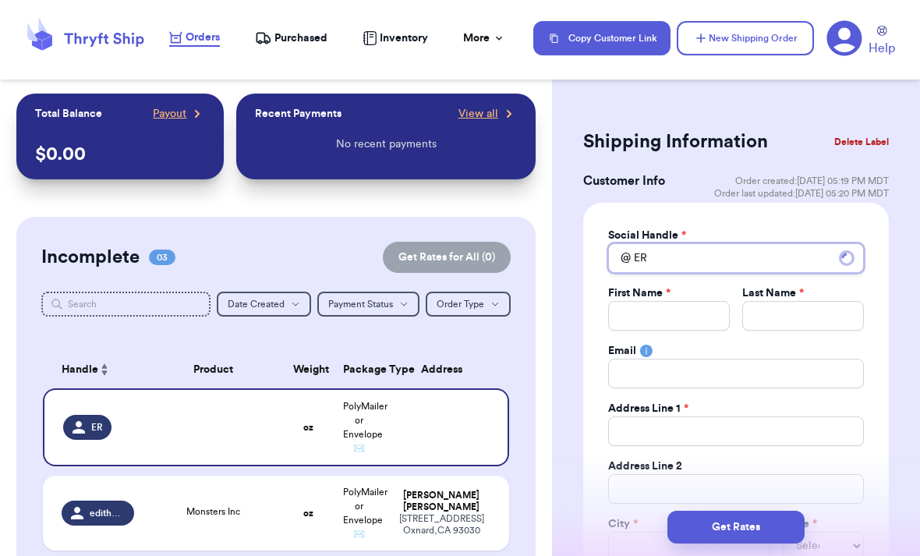
type input "E"
type input "Er"
type input "Eri"
type input "Er"
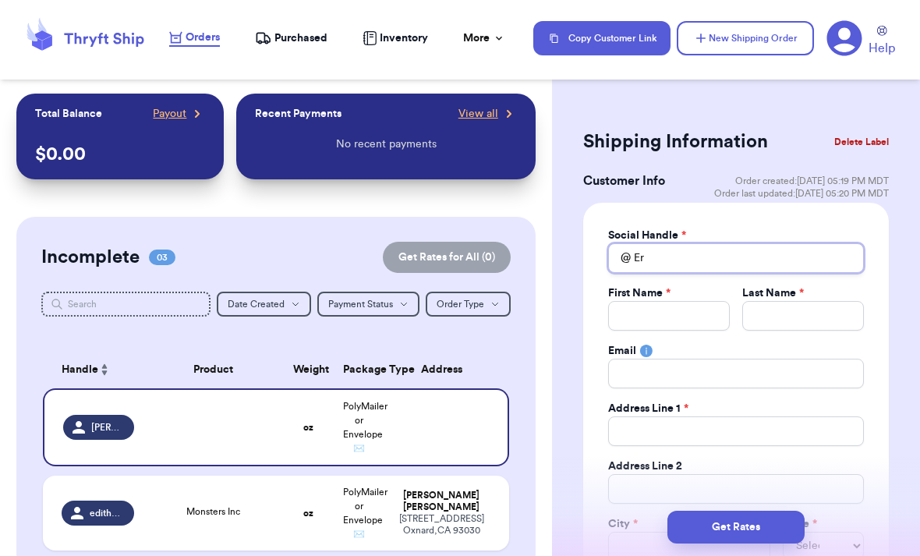
type input "E"
type input "Ei"
type input "Eie"
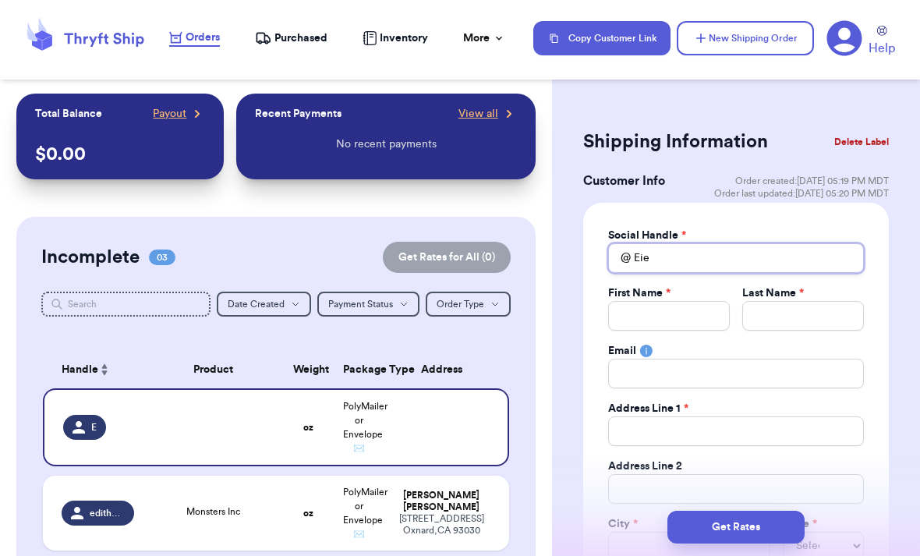
type input "Ei"
type input "E"
type input "Er"
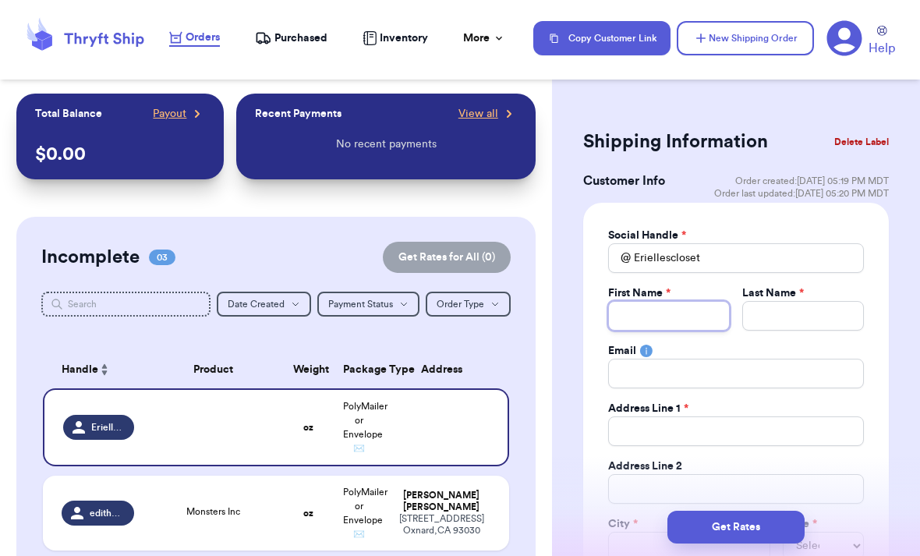
click at [697, 305] on input "Total Amount Paid" at bounding box center [669, 316] width 122 height 30
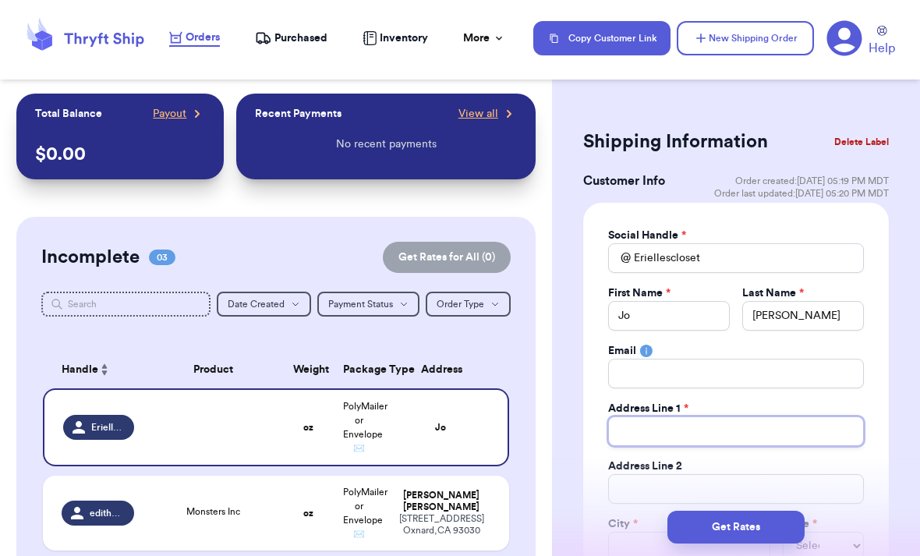
click at [762, 444] on input "Total Amount Paid" at bounding box center [736, 431] width 256 height 30
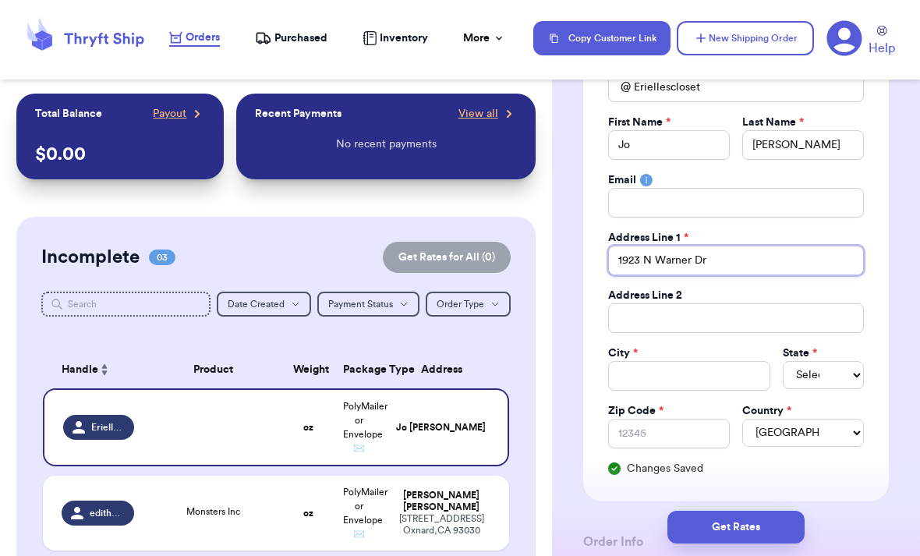
scroll to position [175, 0]
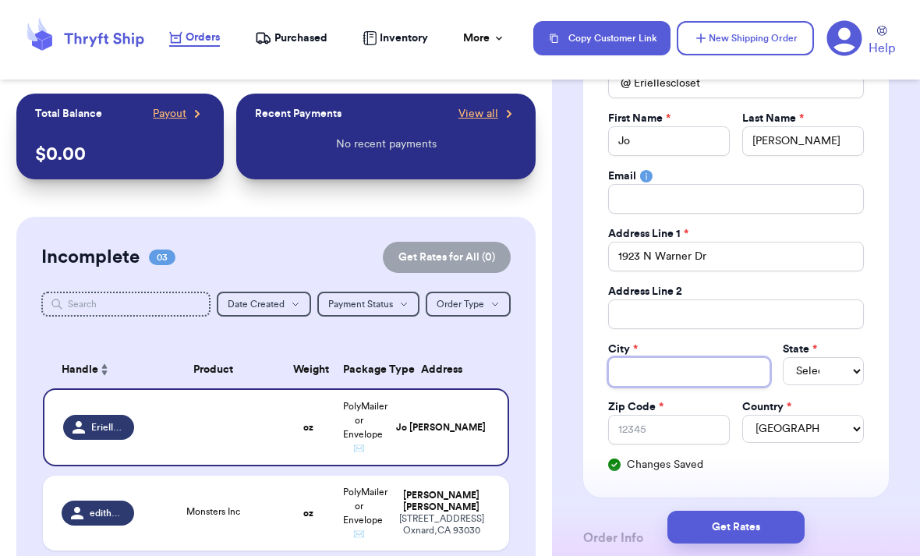
click at [711, 372] on input "Total Amount Paid" at bounding box center [689, 372] width 162 height 30
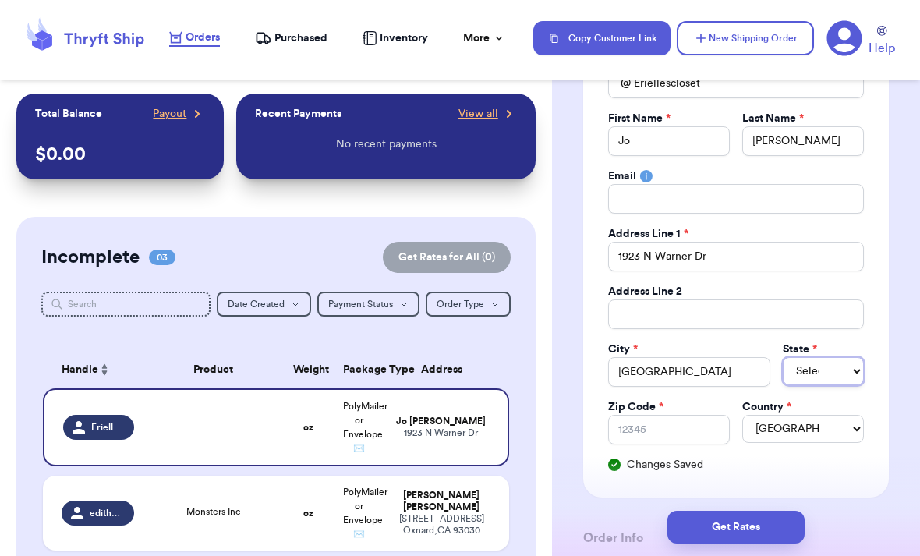
click at [831, 367] on select "Select AL AK AZ AR CA CO CT DE DC FL GA HI ID IL IN IA KS KY LA ME MD MA MI MN …" at bounding box center [823, 371] width 81 height 28
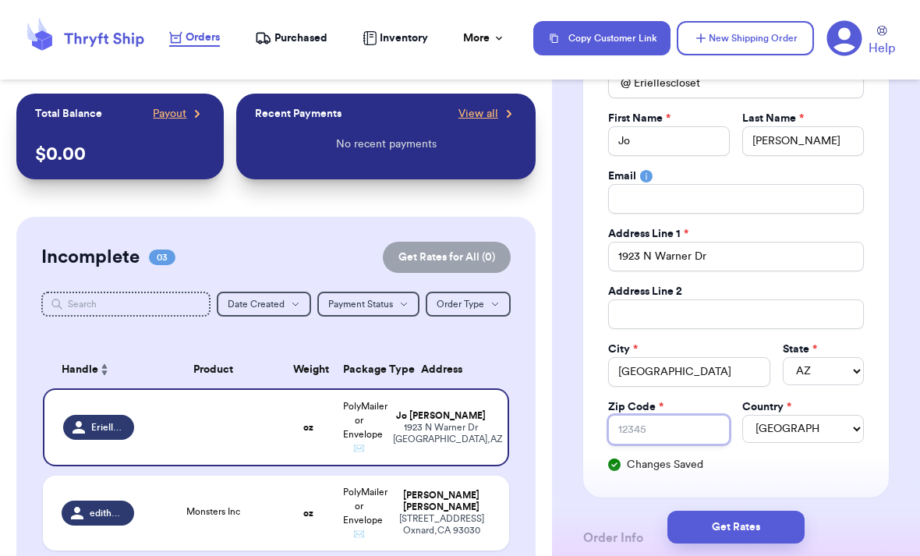
click at [696, 430] on input "Zip Code *" at bounding box center [669, 430] width 122 height 30
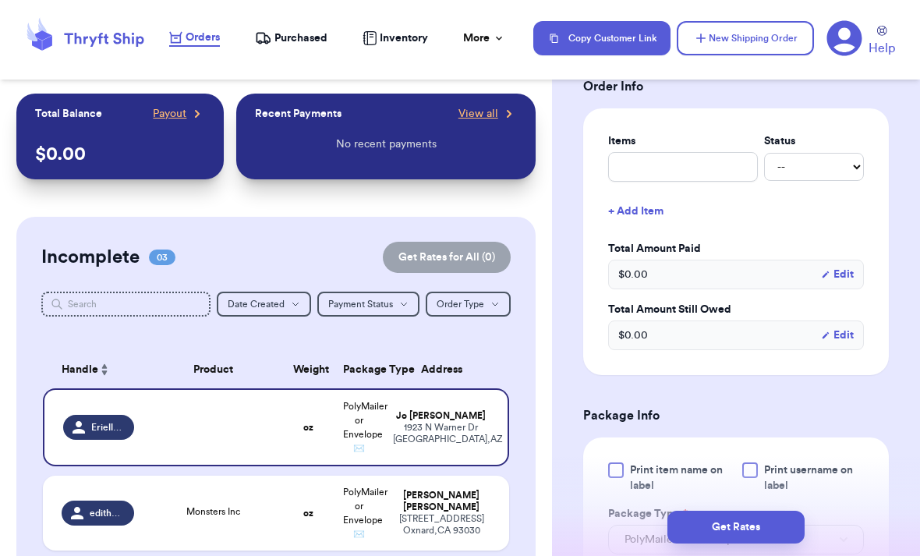
scroll to position [629, 0]
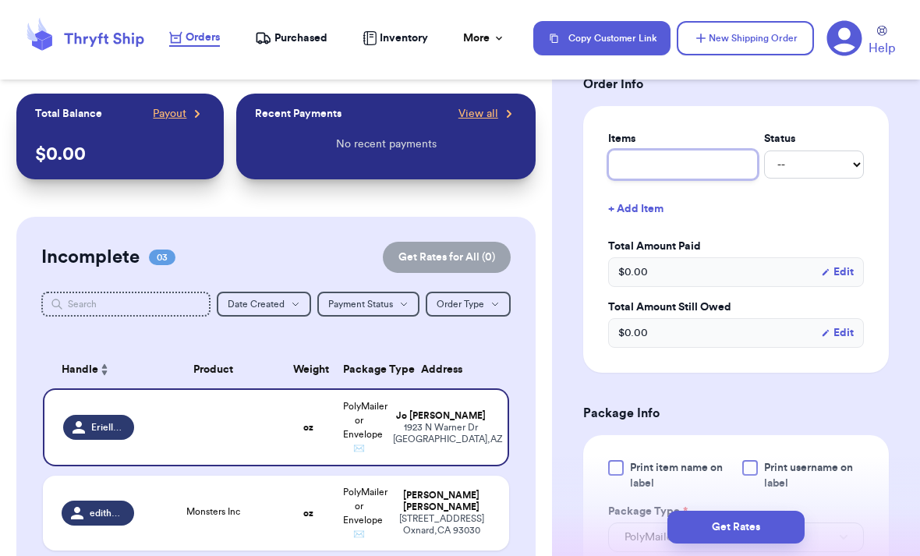
click at [723, 175] on div "Items Status -- Paid Owes + Add Item Total Amount Paid $ 0.00 Edit Total Amount…" at bounding box center [736, 239] width 256 height 217
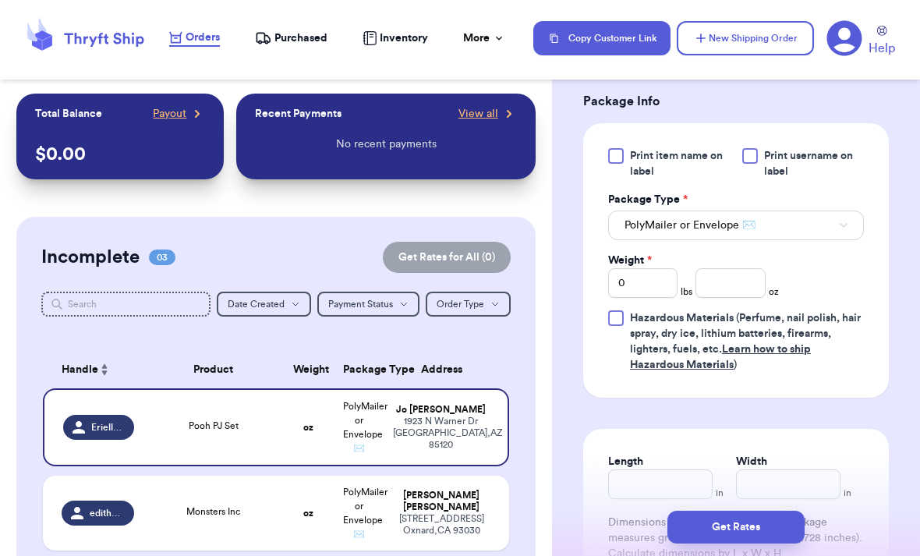
scroll to position [969, 0]
click at [737, 289] on input "number" at bounding box center [730, 282] width 69 height 30
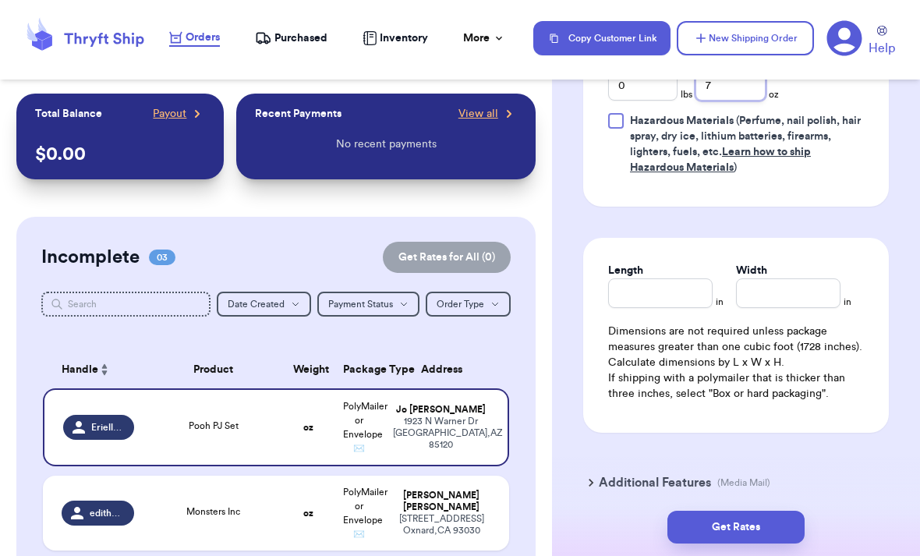
scroll to position [1179, 0]
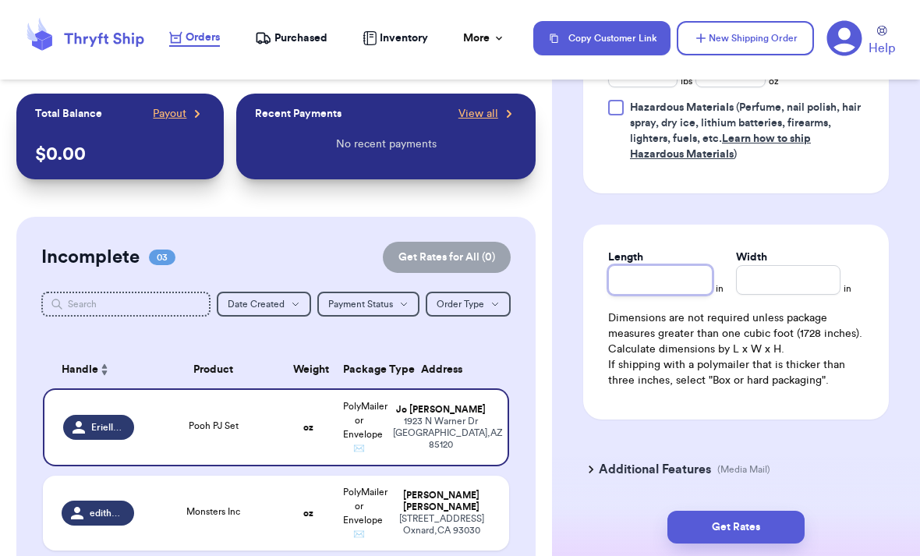
click at [679, 284] on input "Length" at bounding box center [660, 280] width 104 height 30
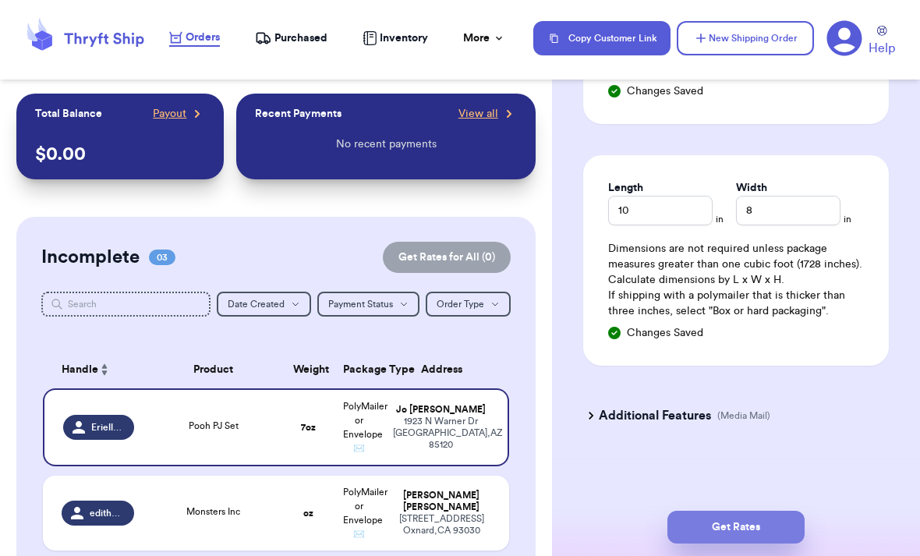
click at [798, 511] on button "Get Rates" at bounding box center [736, 527] width 137 height 33
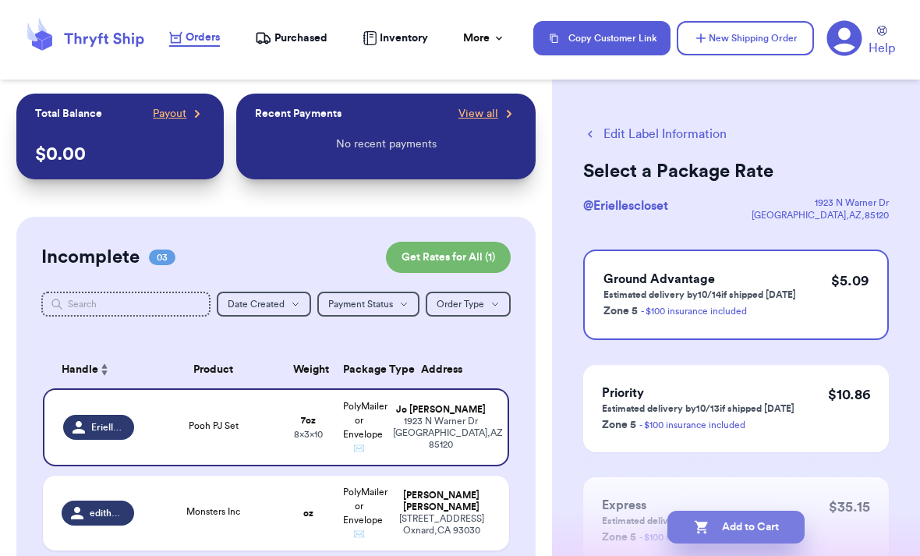
click at [785, 511] on button "Add to Cart" at bounding box center [736, 527] width 137 height 33
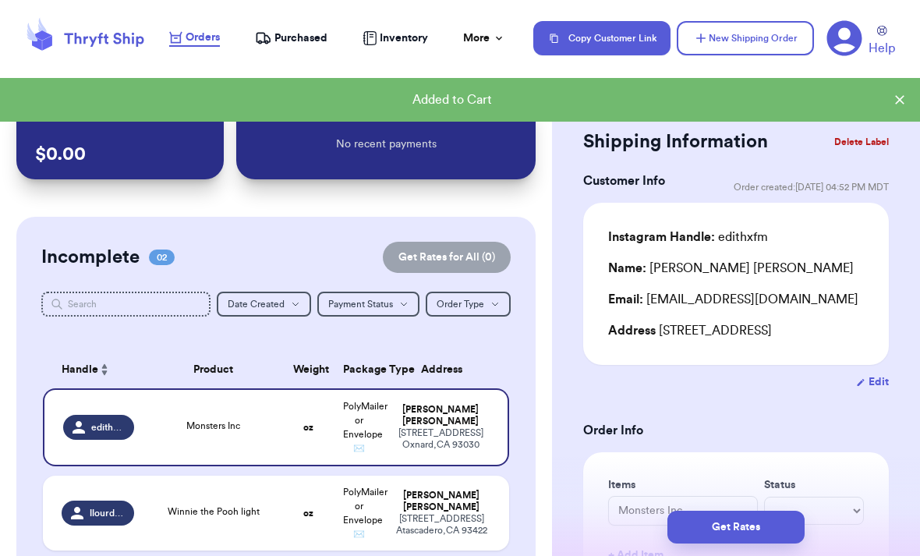
click at [751, 45] on button "New Shipping Order" at bounding box center [745, 38] width 137 height 34
click at [779, 34] on button "New Shipping Order" at bounding box center [745, 38] width 137 height 34
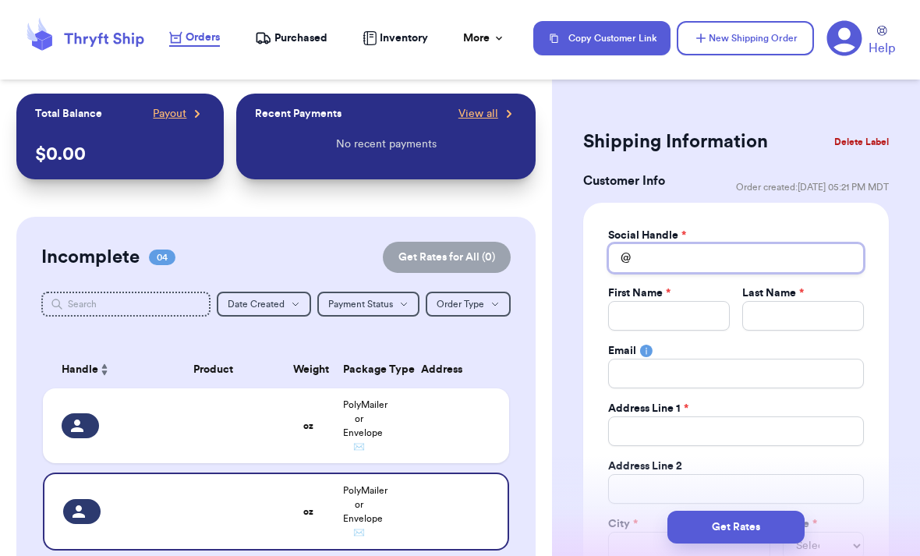
click at [734, 257] on input "Total Amount Paid" at bounding box center [736, 258] width 256 height 30
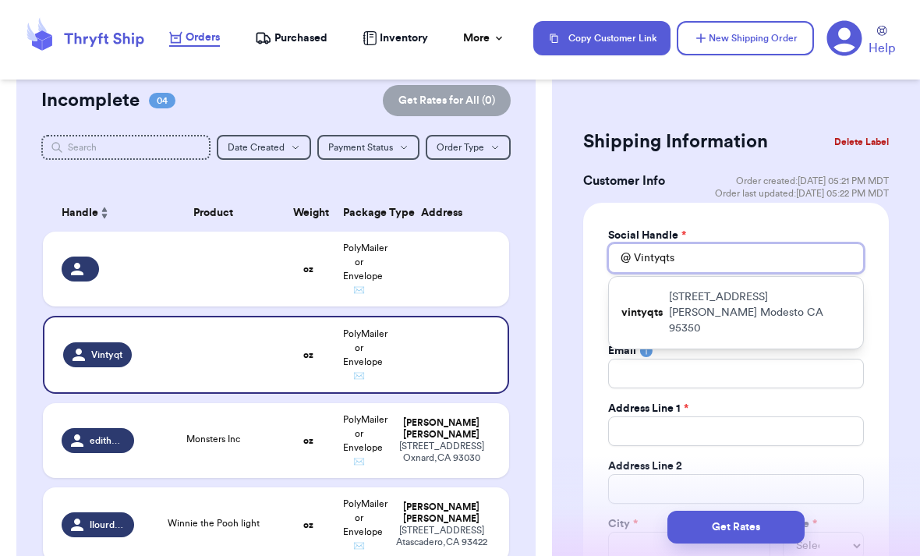
scroll to position [11, 0]
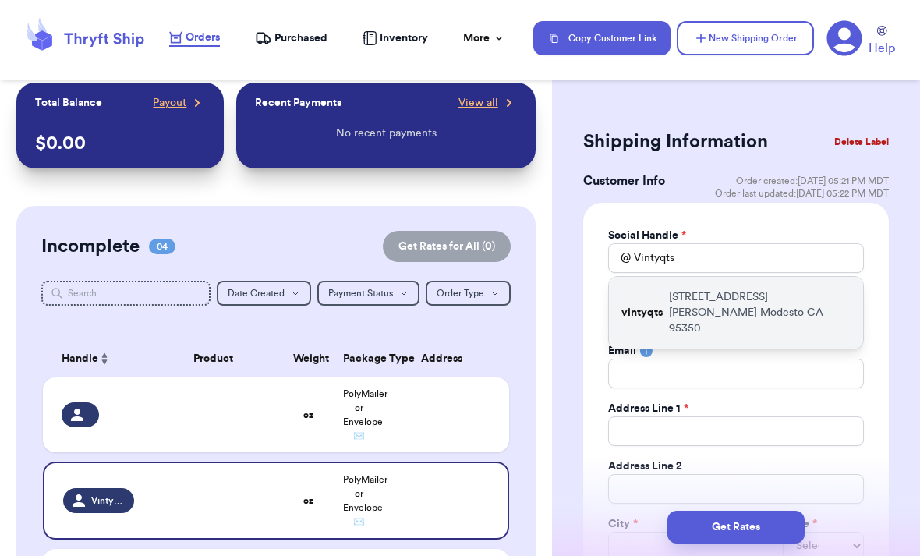
click at [772, 297] on p "2200 Standiford Ave Modesto CA 95350" at bounding box center [760, 312] width 182 height 47
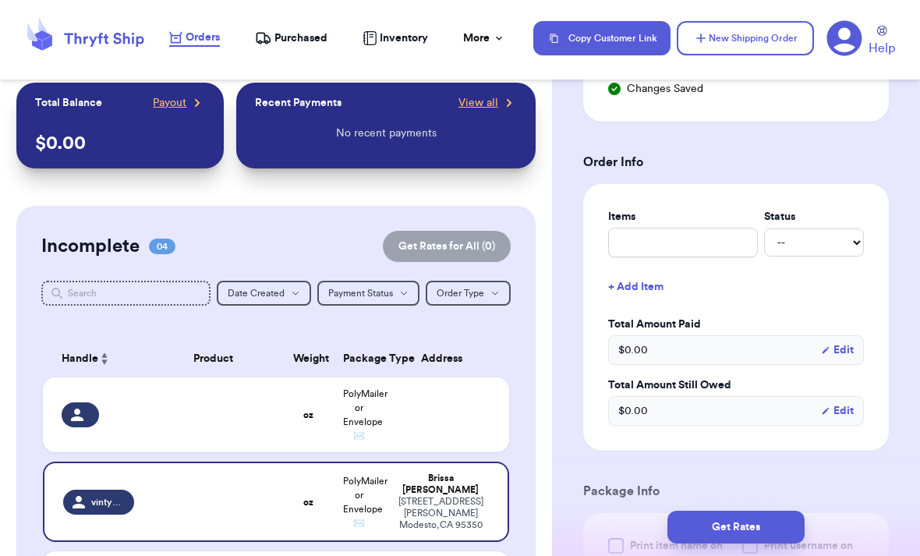
scroll to position [572, 0]
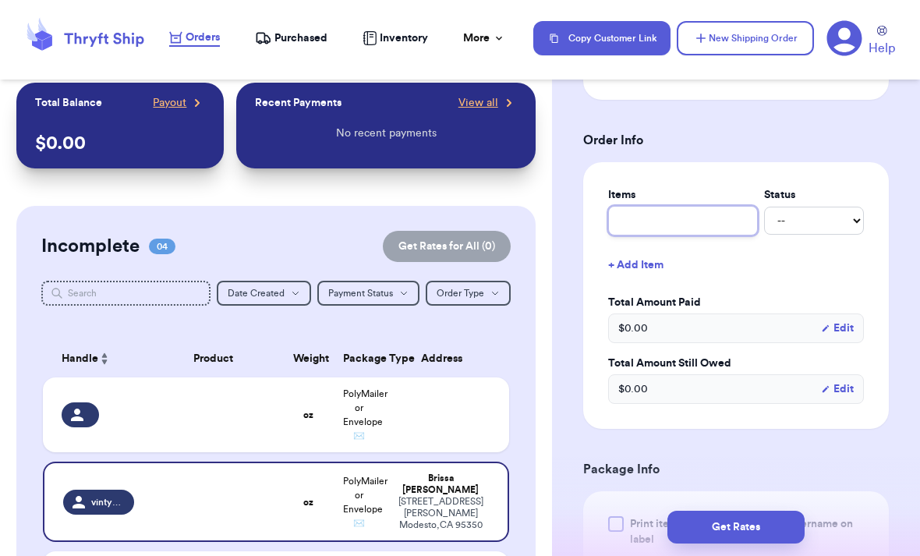
click at [707, 216] on input "text" at bounding box center [683, 221] width 150 height 30
click at [706, 232] on input "text" at bounding box center [683, 221] width 150 height 30
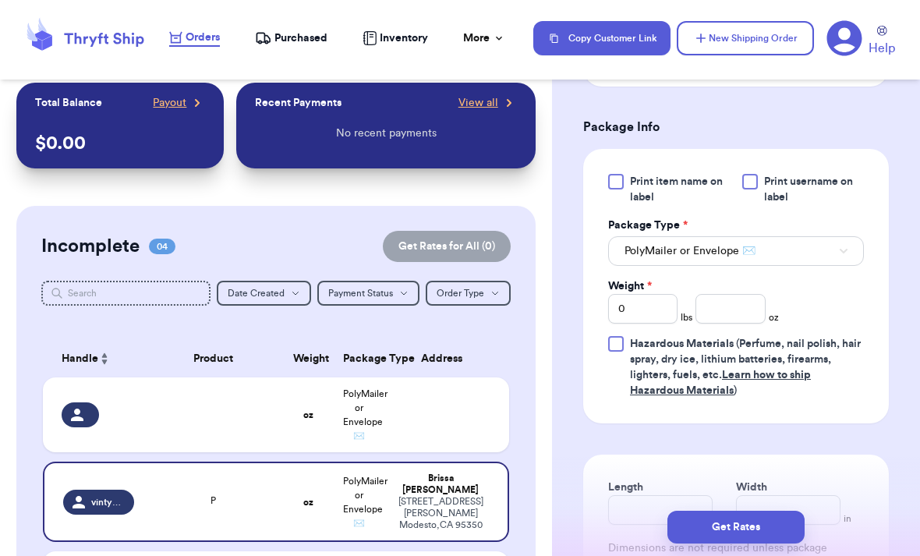
scroll to position [986, 0]
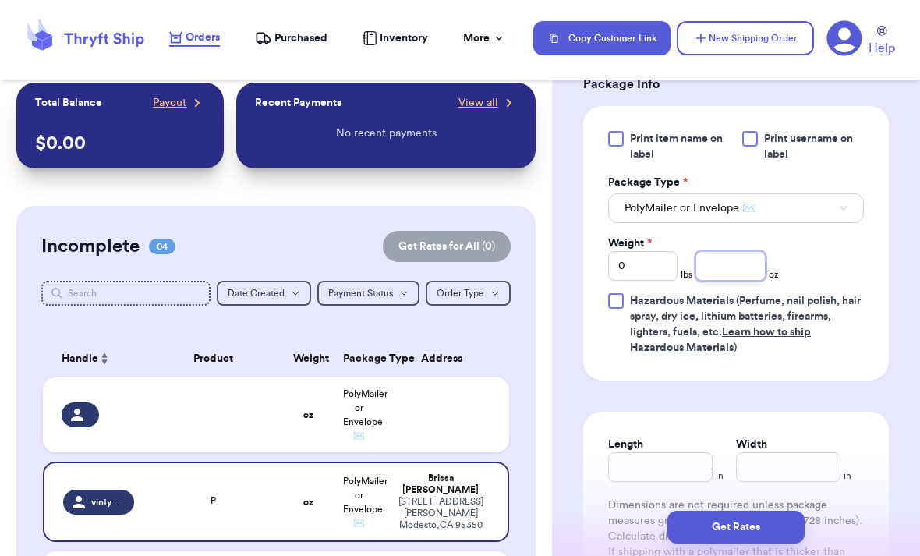
click at [744, 275] on div "Print item name on label Print username on label Package Type * PolyMailer or E…" at bounding box center [736, 243] width 256 height 225
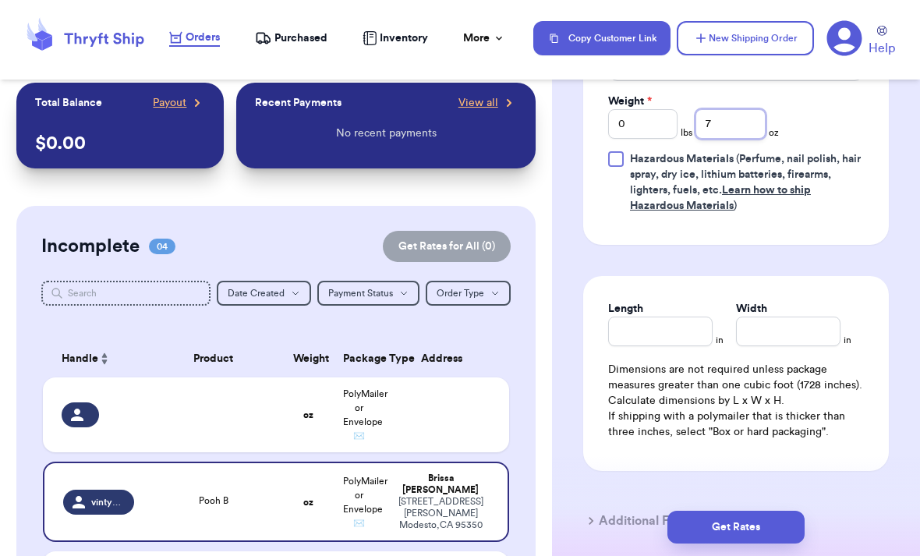
scroll to position [1133, 0]
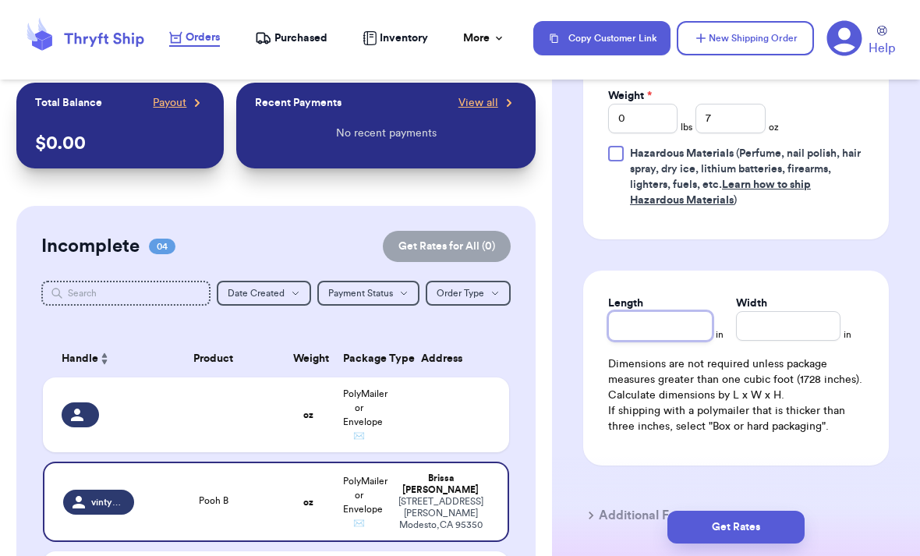
click at [686, 327] on input "Length" at bounding box center [660, 326] width 104 height 30
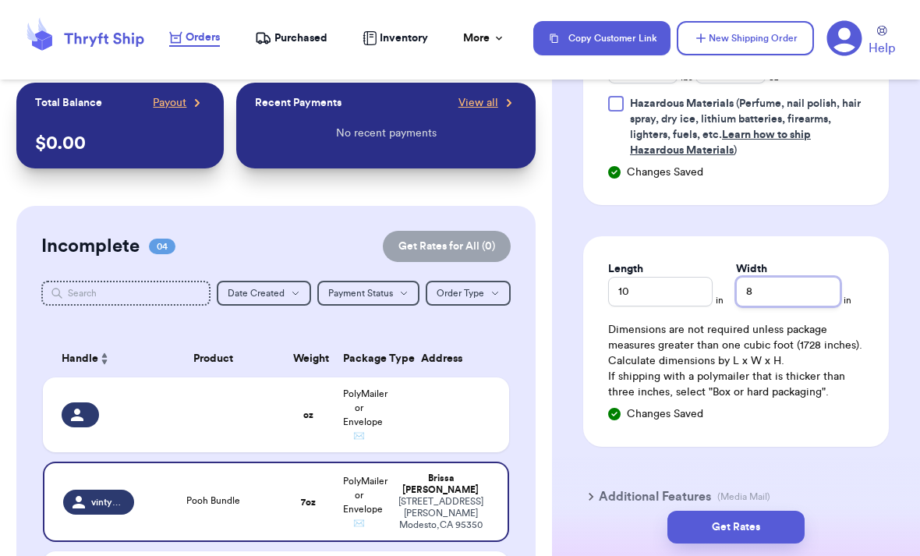
scroll to position [1187, 0]
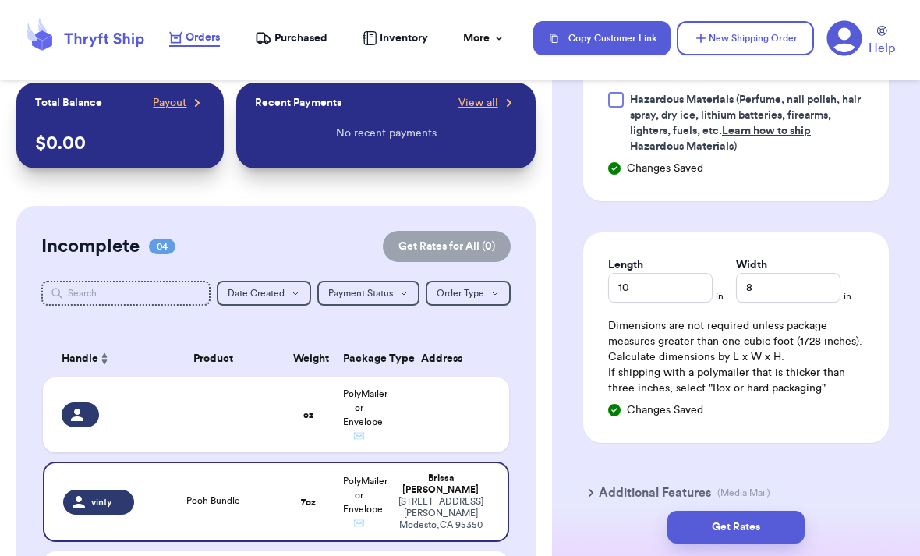
click at [788, 477] on div "Additional Features (Media Mail)" at bounding box center [727, 492] width 306 height 37
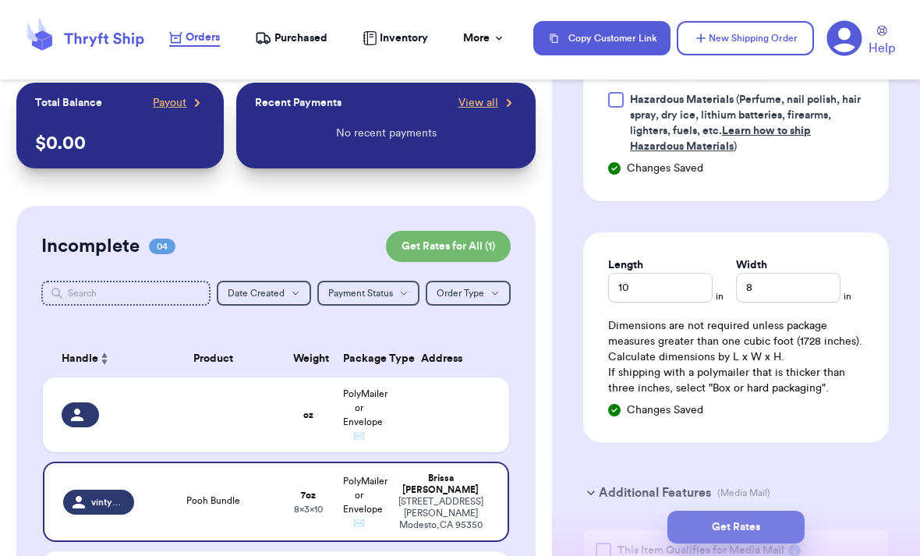
click at [779, 511] on button "Get Rates" at bounding box center [736, 527] width 137 height 33
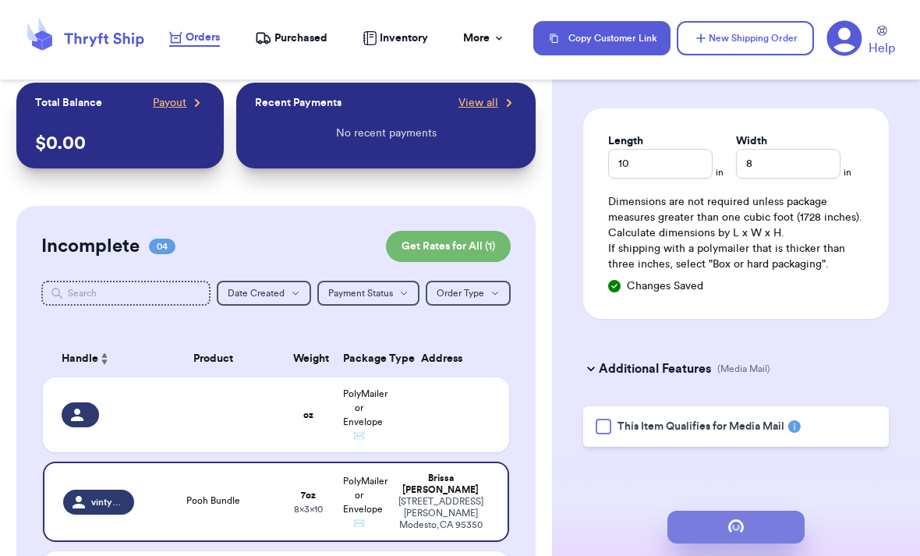
scroll to position [0, 0]
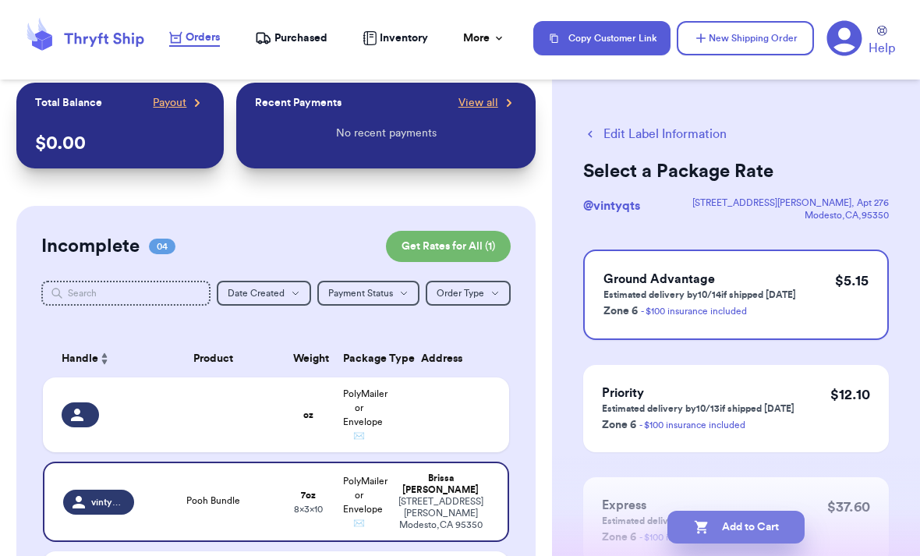
click at [781, 511] on button "Add to Cart" at bounding box center [736, 527] width 137 height 33
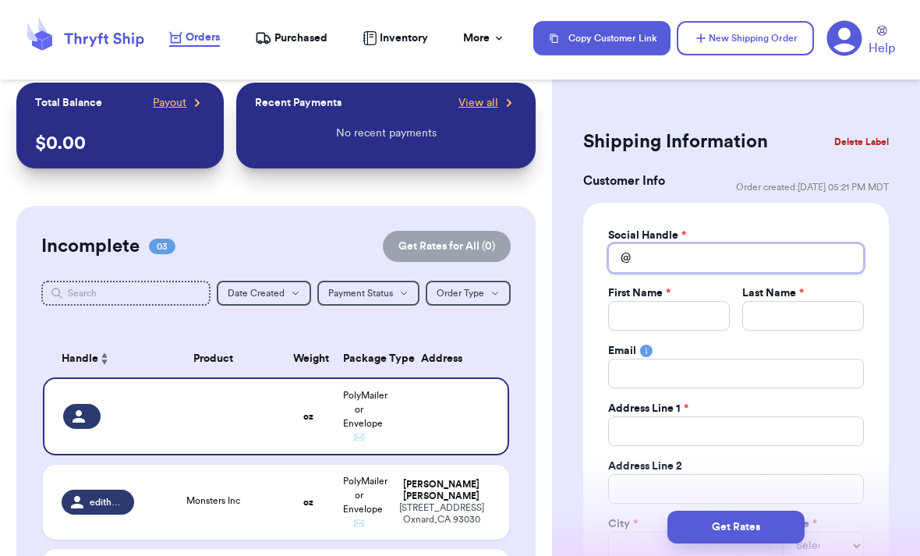
click at [746, 263] on input "Total Amount Paid" at bounding box center [736, 258] width 256 height 30
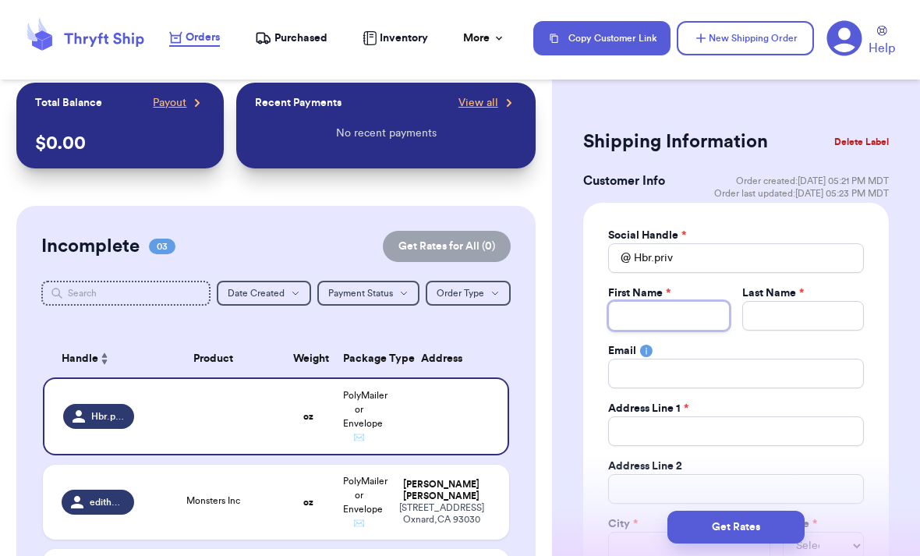
click at [689, 309] on input "Total Amount Paid" at bounding box center [669, 316] width 122 height 30
click at [805, 315] on input "Total Amount Paid" at bounding box center [803, 316] width 122 height 30
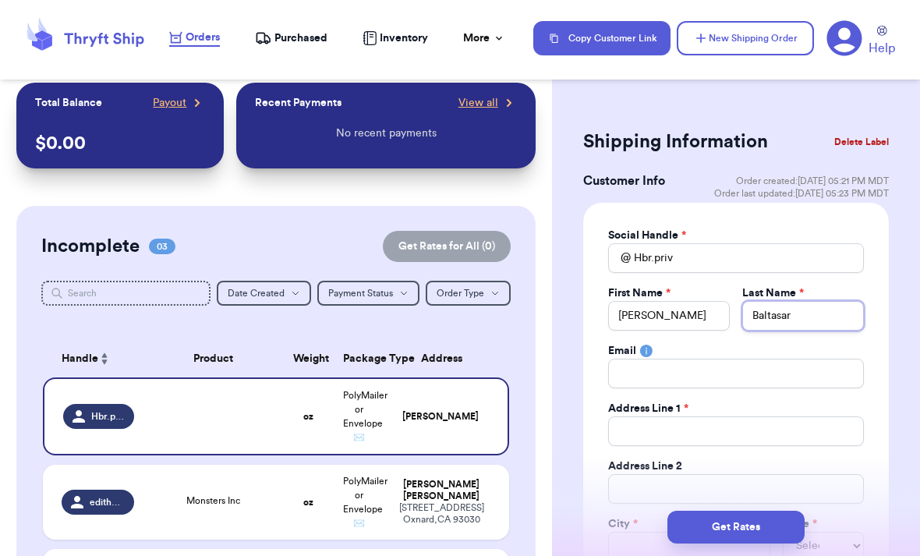
click at [799, 324] on input "Baltasar" at bounding box center [803, 316] width 122 height 30
click at [841, 327] on input "Baltasar" at bounding box center [803, 316] width 122 height 30
click at [843, 323] on input "Baltasar" at bounding box center [803, 316] width 122 height 30
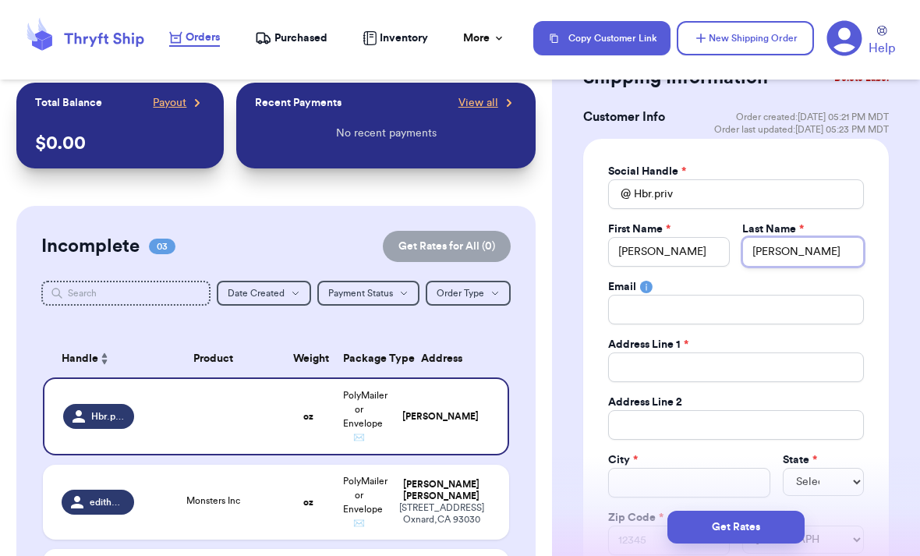
scroll to position [70, 0]
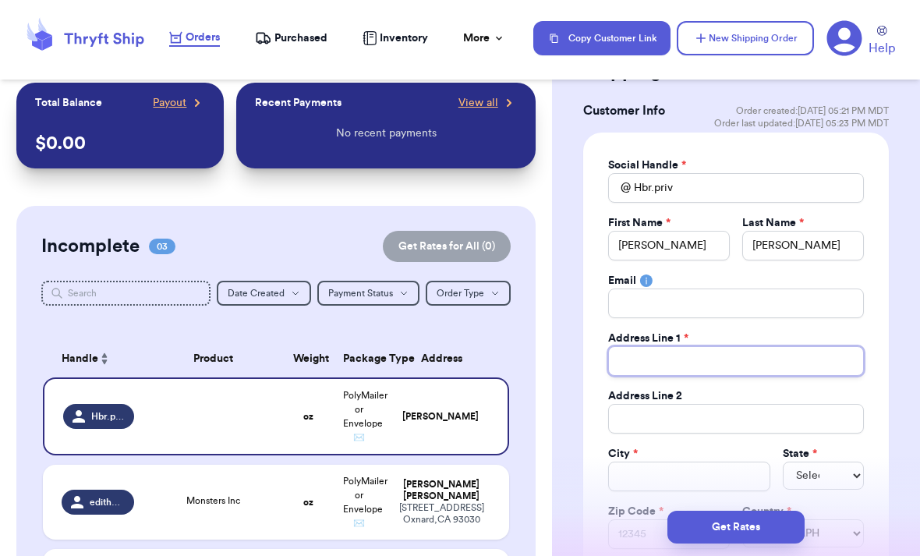
click at [755, 369] on div "Social Handle * @ Hbr.priv First Name * Hilda Last Name * Baltazar Email Addres…" at bounding box center [736, 368] width 256 height 420
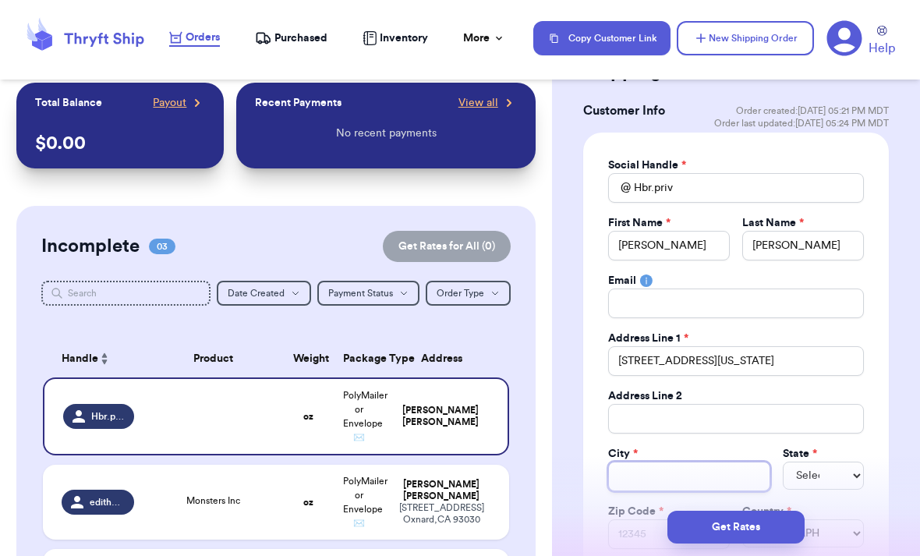
click at [735, 473] on input "Total Amount Paid" at bounding box center [689, 477] width 162 height 30
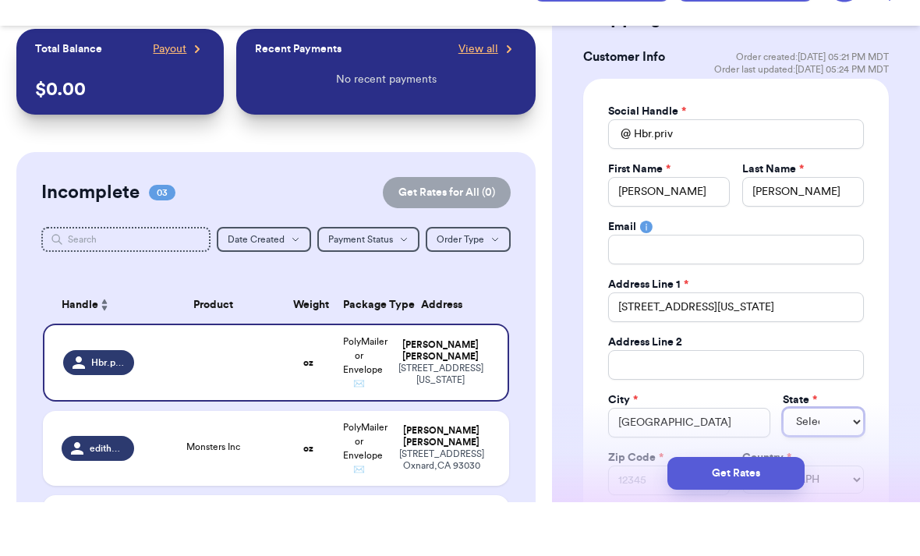
click at [813, 462] on select "Select AL AK AZ AR CA CO CT DE DC FL GA HI ID IL IN IA KS KY LA ME MD MA MI MN …" at bounding box center [823, 476] width 81 height 28
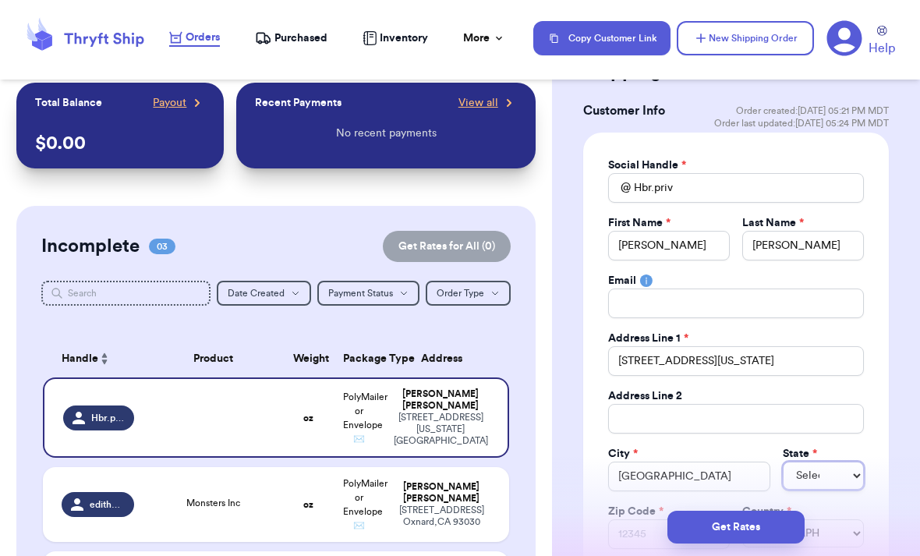
click at [843, 476] on select "Select AL AK AZ AR CA CO CT DE DC FL GA HI ID IL IN IA KS KY LA ME MD MA MI MN …" at bounding box center [823, 476] width 81 height 28
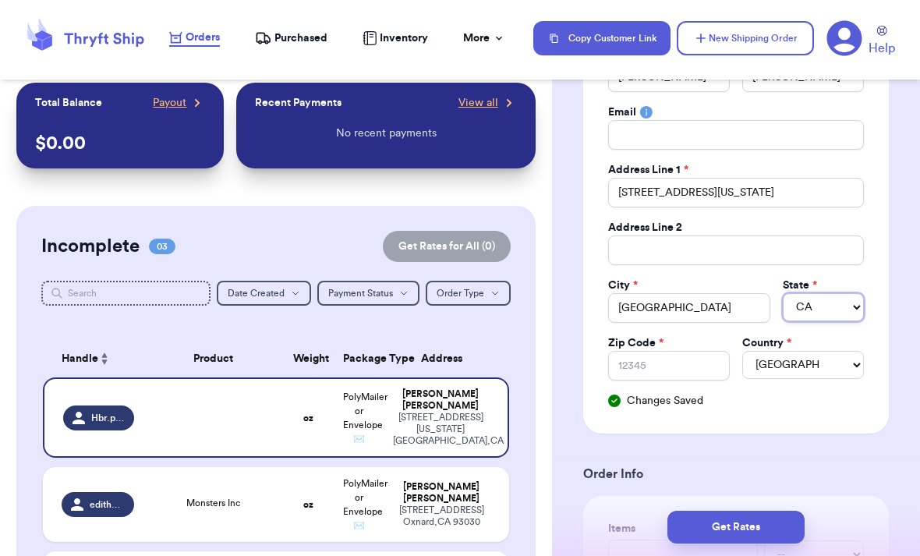
scroll to position [244, 0]
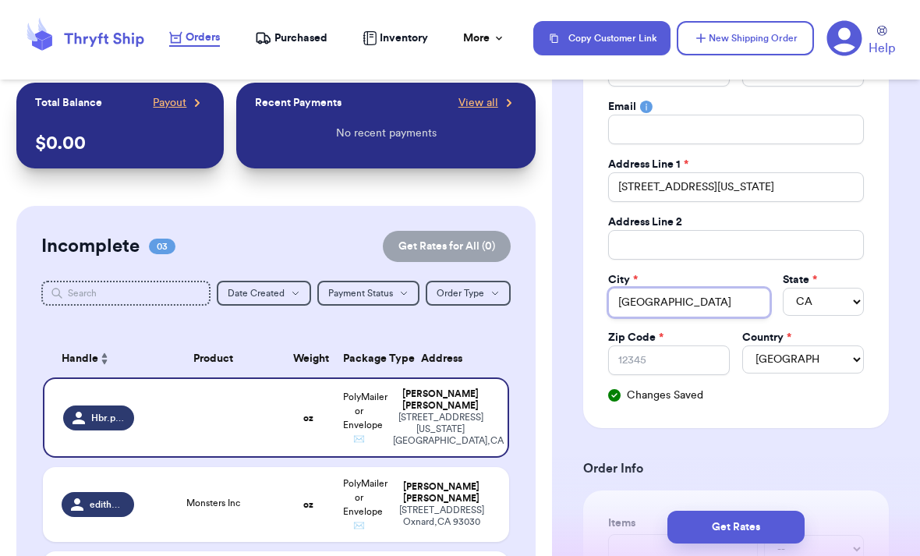
click at [720, 305] on input "San Francisco" at bounding box center [689, 303] width 162 height 30
click at [699, 365] on input "Zip Code *" at bounding box center [669, 360] width 122 height 30
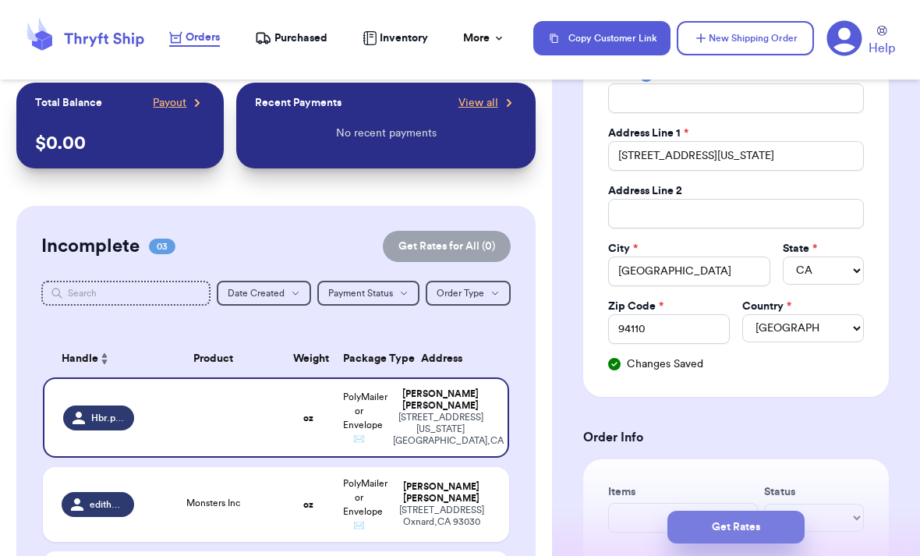
click at [795, 511] on button "Get Rates" at bounding box center [736, 527] width 137 height 33
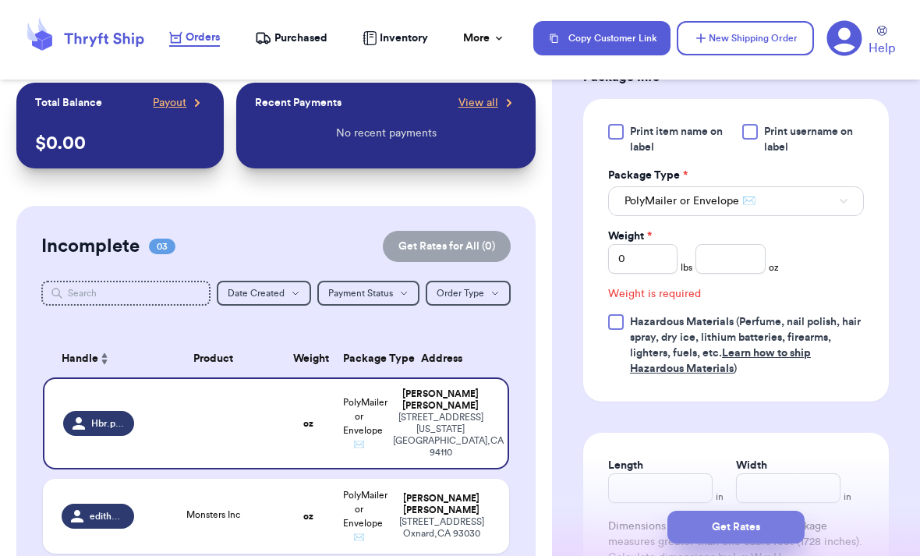
scroll to position [682, 0]
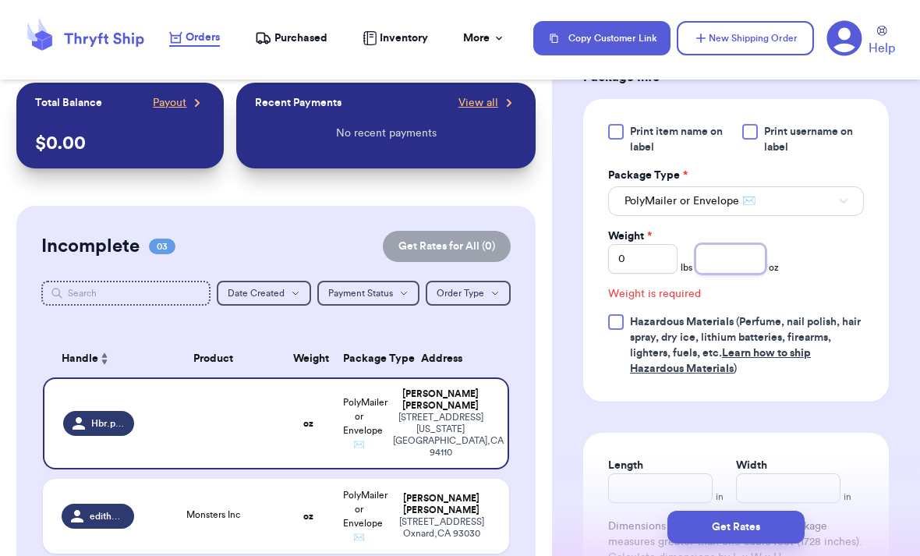
click at [734, 274] on input "number" at bounding box center [730, 259] width 69 height 30
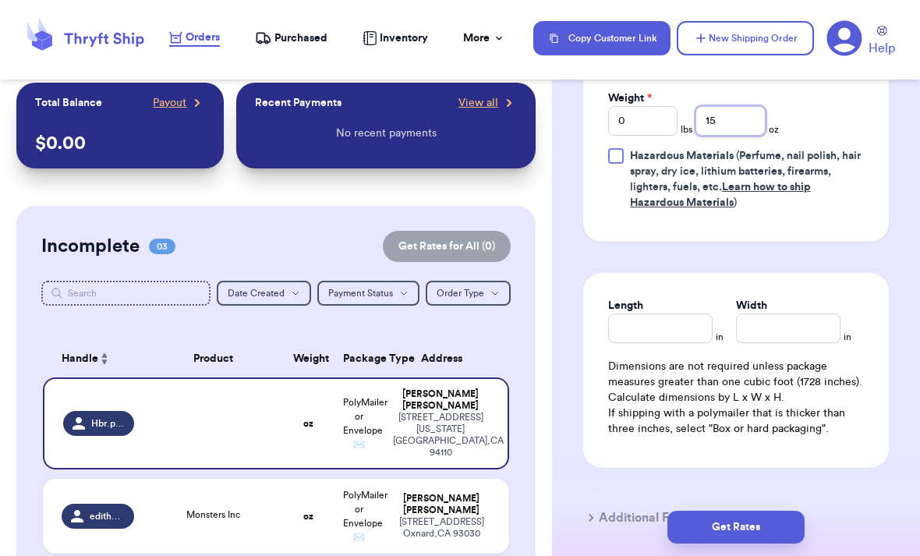
scroll to position [820, 0]
click at [813, 343] on div "Width" at bounding box center [788, 320] width 104 height 45
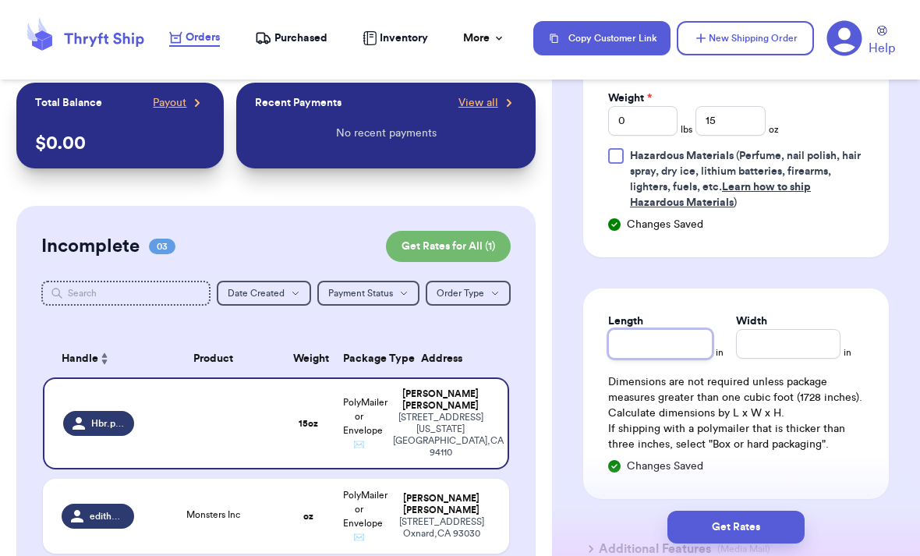
click at [695, 359] on input "Length" at bounding box center [660, 344] width 104 height 30
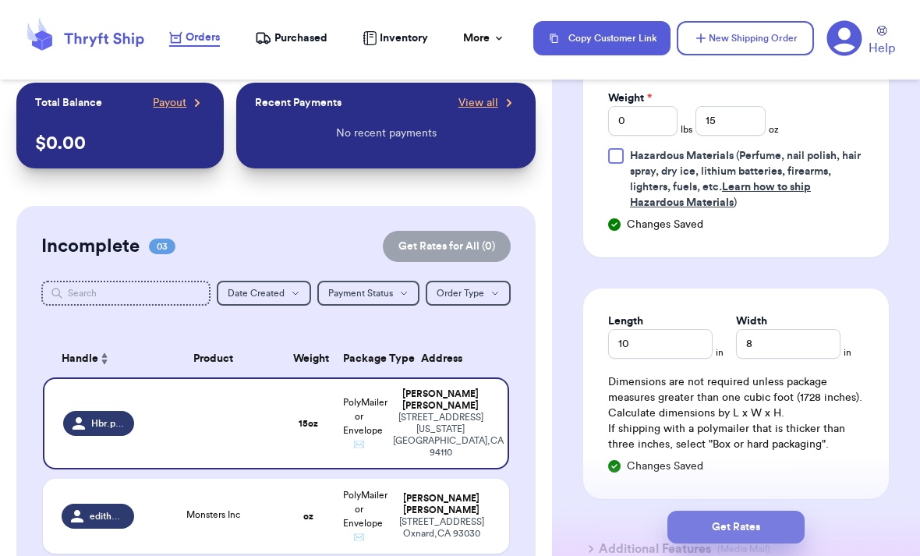
click at [798, 511] on button "Get Rates" at bounding box center [736, 527] width 137 height 33
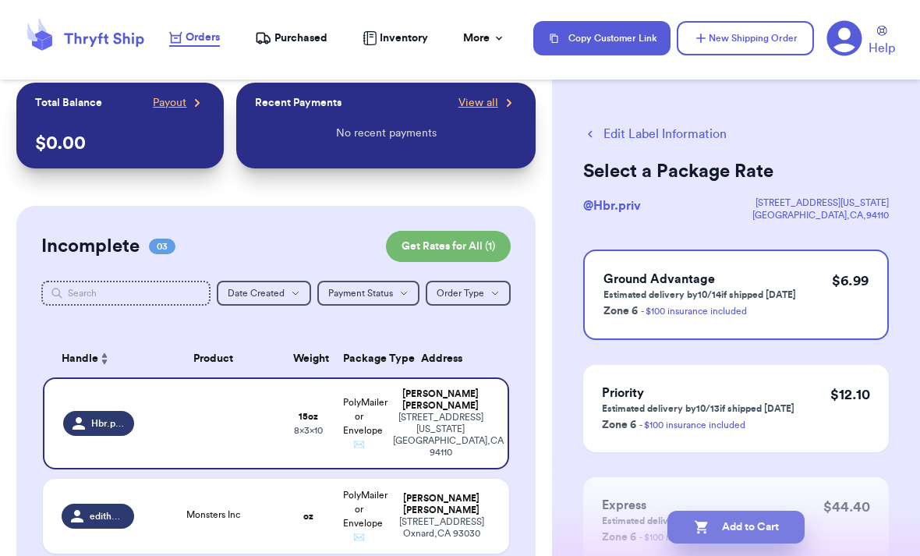
click at [788, 511] on button "Add to Cart" at bounding box center [736, 527] width 137 height 33
